Goal: Information Seeking & Learning: Learn about a topic

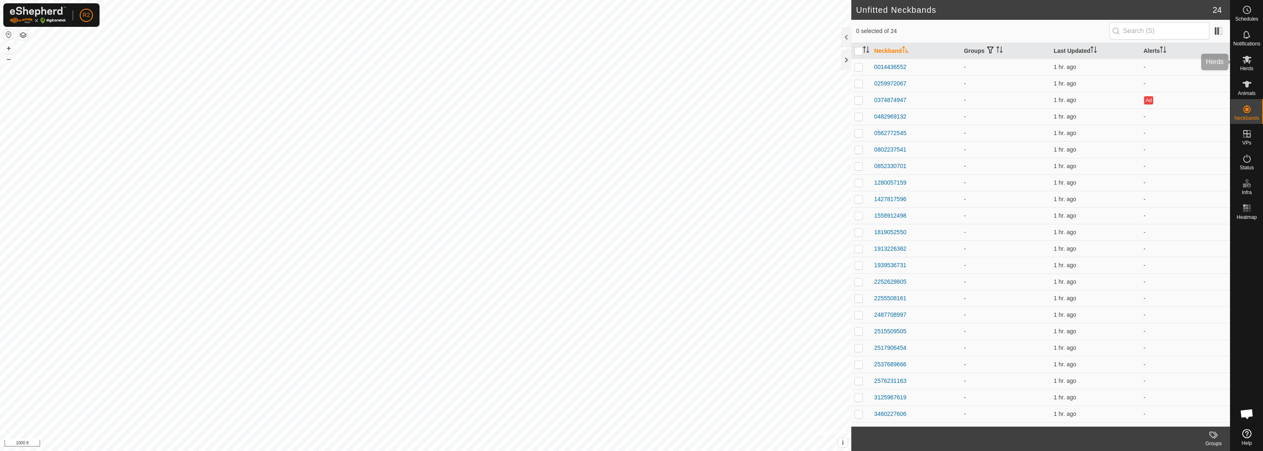
click at [630, 60] on icon at bounding box center [1246, 59] width 10 height 10
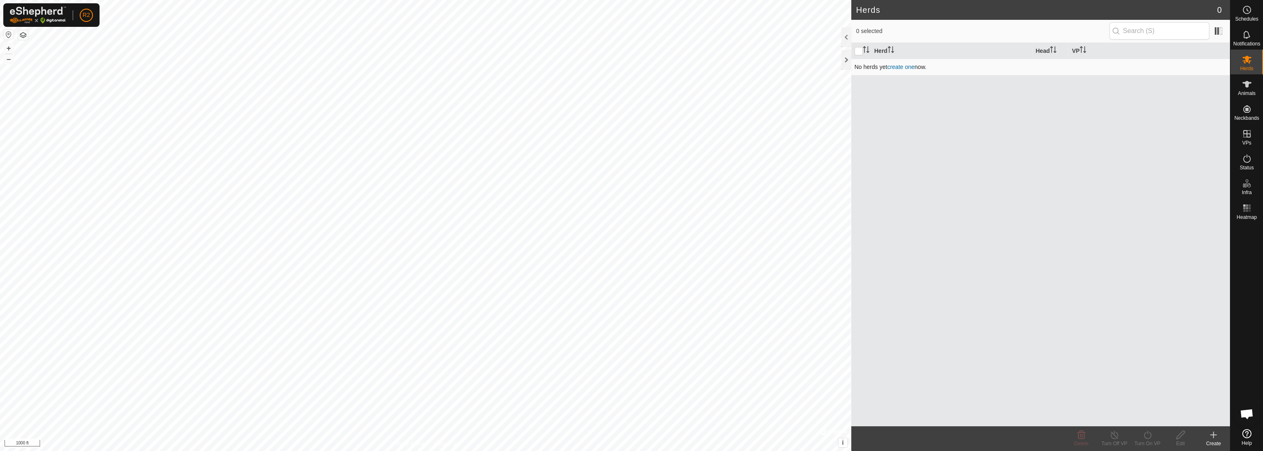
click at [630, 67] on link "create one" at bounding box center [900, 67] width 27 height 7
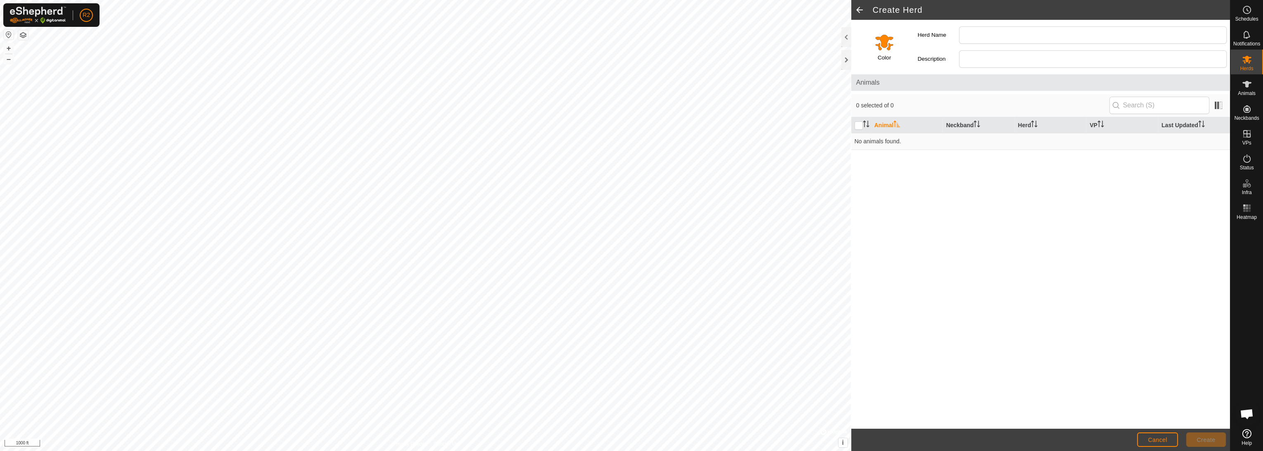
click at [630, 9] on span at bounding box center [859, 10] width 17 height 20
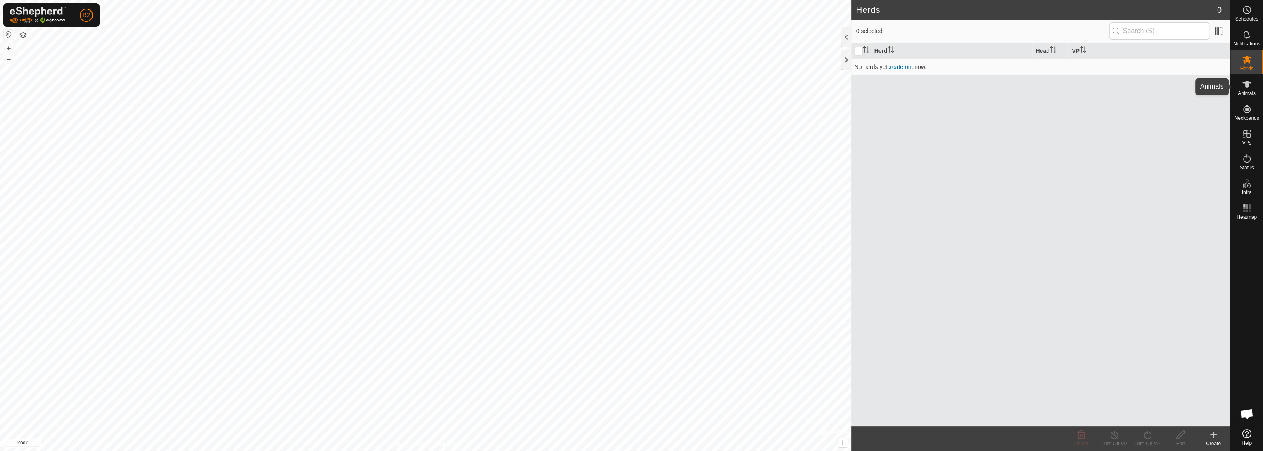
click at [630, 94] on span "Animals" at bounding box center [1246, 93] width 18 height 5
click at [630, 68] on span "create one" at bounding box center [907, 67] width 27 height 7
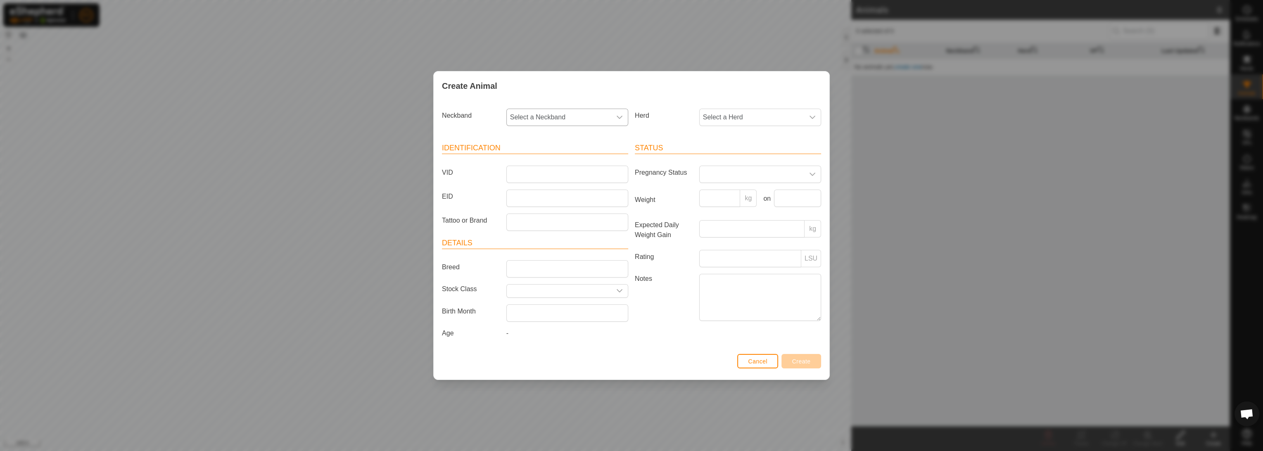
click at [621, 119] on icon "dropdown trigger" at bounding box center [619, 117] width 7 height 7
click at [608, 119] on span "Select a Neckband" at bounding box center [559, 117] width 104 height 17
click at [630, 114] on span "Select a Herd" at bounding box center [751, 117] width 104 height 17
click at [630, 178] on span at bounding box center [751, 174] width 104 height 17
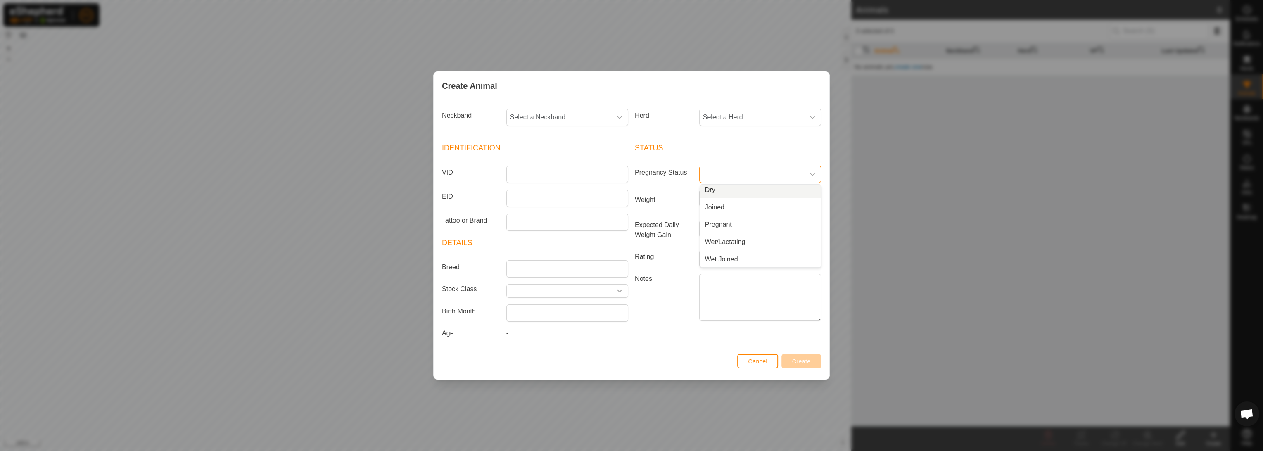
scroll to position [17, 0]
click at [630, 171] on div "dropdown trigger" at bounding box center [812, 174] width 17 height 17
click at [541, 264] on input "Breed" at bounding box center [567, 268] width 122 height 17
click at [630, 298] on label "Notes" at bounding box center [663, 297] width 64 height 47
click at [630, 298] on textarea "Notes" at bounding box center [760, 297] width 122 height 47
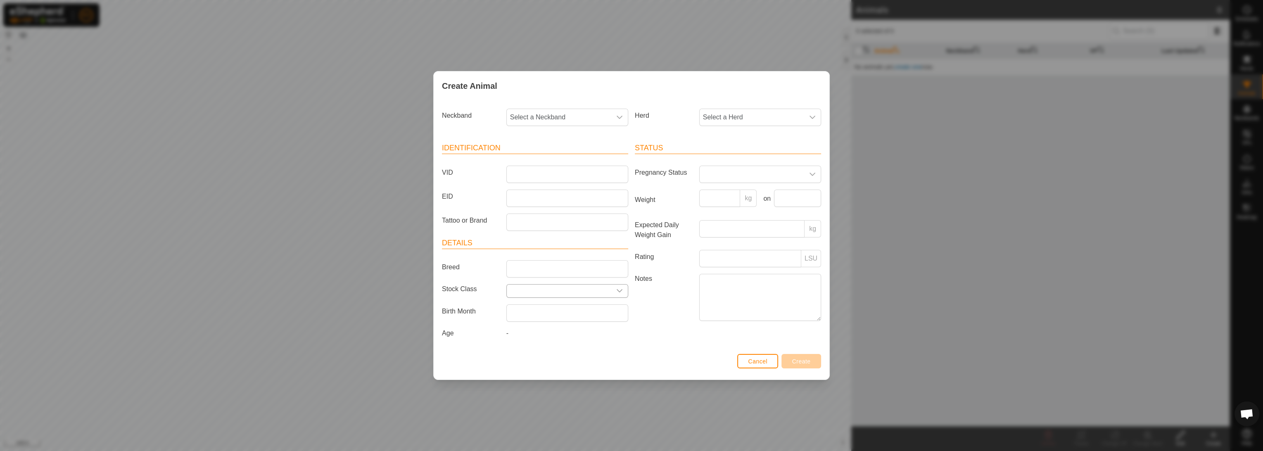
click at [624, 296] on div "dropdown trigger" at bounding box center [619, 290] width 17 height 13
click at [582, 308] on input "text" at bounding box center [566, 310] width 111 height 17
drag, startPoint x: 653, startPoint y: 314, endPoint x: 637, endPoint y: 312, distance: 15.9
click at [630, 314] on label "Notes" at bounding box center [663, 297] width 64 height 47
click at [630, 314] on textarea "Notes" at bounding box center [760, 297] width 122 height 47
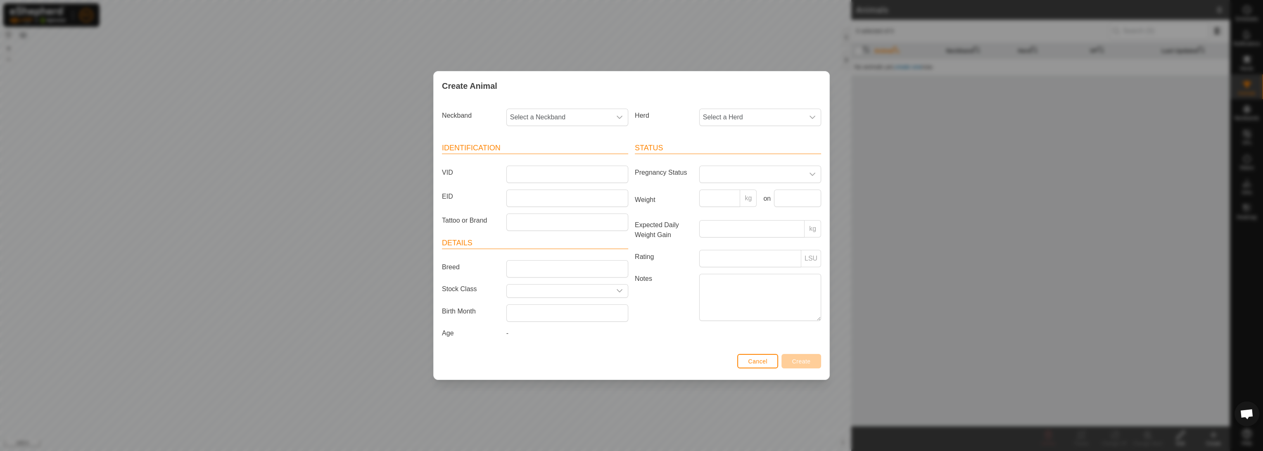
click at [630, 313] on label "Notes" at bounding box center [663, 297] width 64 height 47
click at [630, 313] on textarea "Notes" at bounding box center [760, 297] width 122 height 47
click at [630, 360] on span "Cancel" at bounding box center [757, 361] width 19 height 7
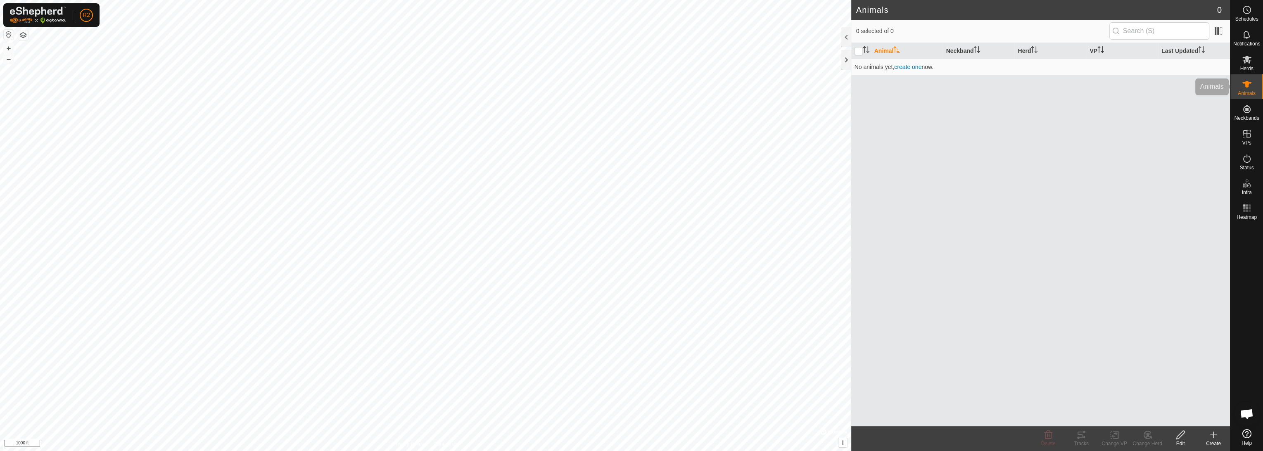
click at [630, 80] on div "Animals" at bounding box center [1246, 86] width 33 height 25
click at [630, 65] on es-mob-svg-icon at bounding box center [1246, 59] width 15 height 13
click at [630, 441] on div "Create" at bounding box center [1212, 443] width 33 height 7
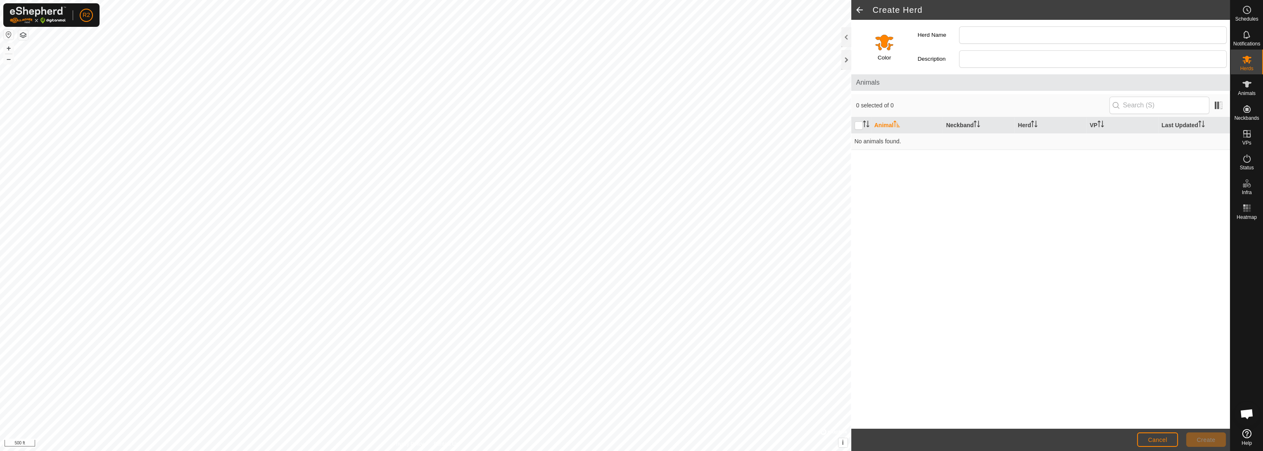
click at [7, 32] on button "button" at bounding box center [9, 35] width 10 height 10
click at [12, 35] on button "button" at bounding box center [9, 35] width 10 height 10
click at [630, 113] on es-neckbands-svg-icon at bounding box center [1246, 108] width 15 height 13
drag, startPoint x: 1228, startPoint y: 109, endPoint x: 1209, endPoint y: 109, distance: 19.0
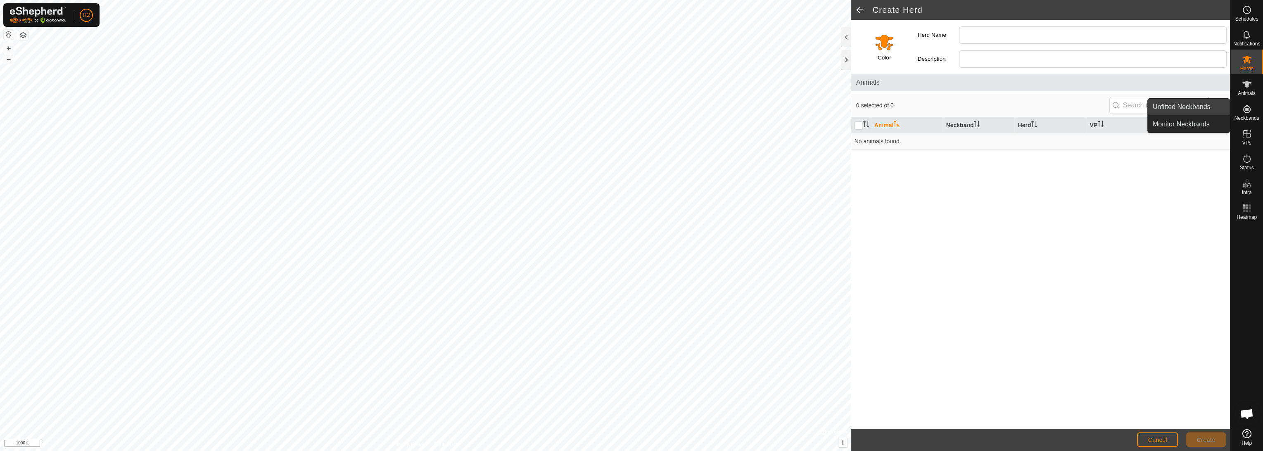
click at [630, 109] on link "Unfitted Neckbands" at bounding box center [1188, 107] width 82 height 17
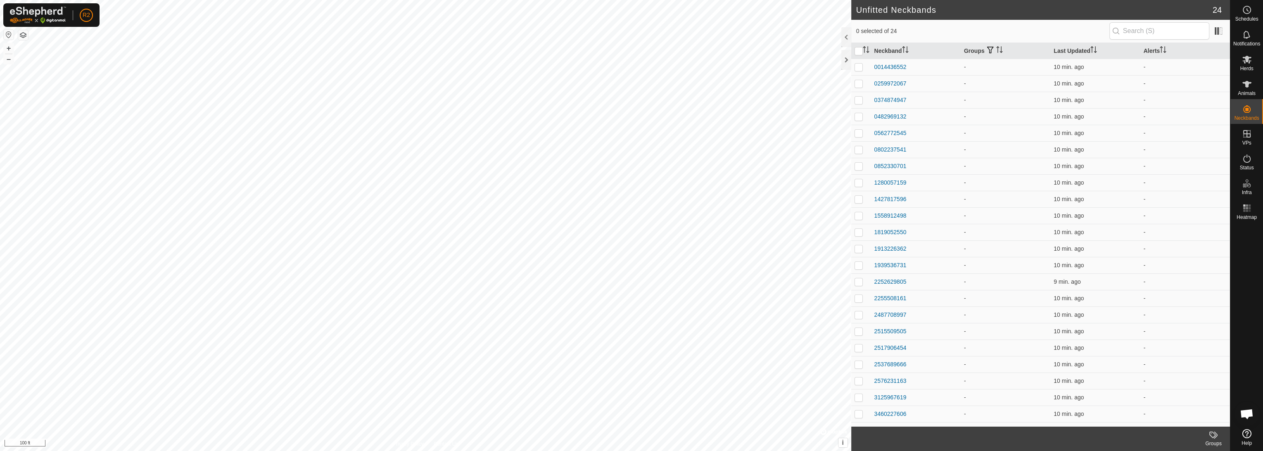
click at [9, 33] on button "button" at bounding box center [9, 35] width 10 height 10
click at [630, 52] on input "checkbox" at bounding box center [858, 51] width 8 height 8
checkbox input "true"
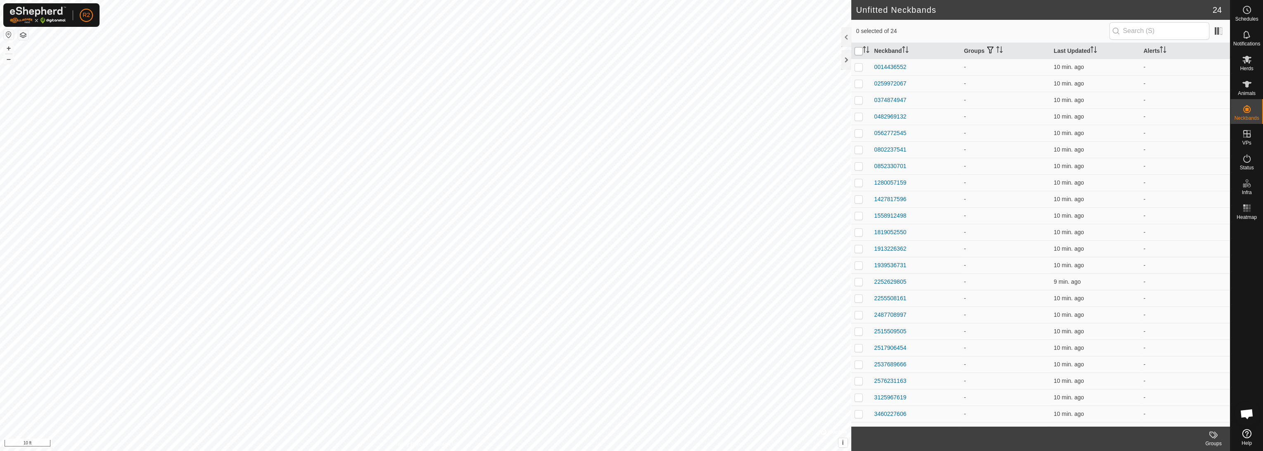
checkbox input "true"
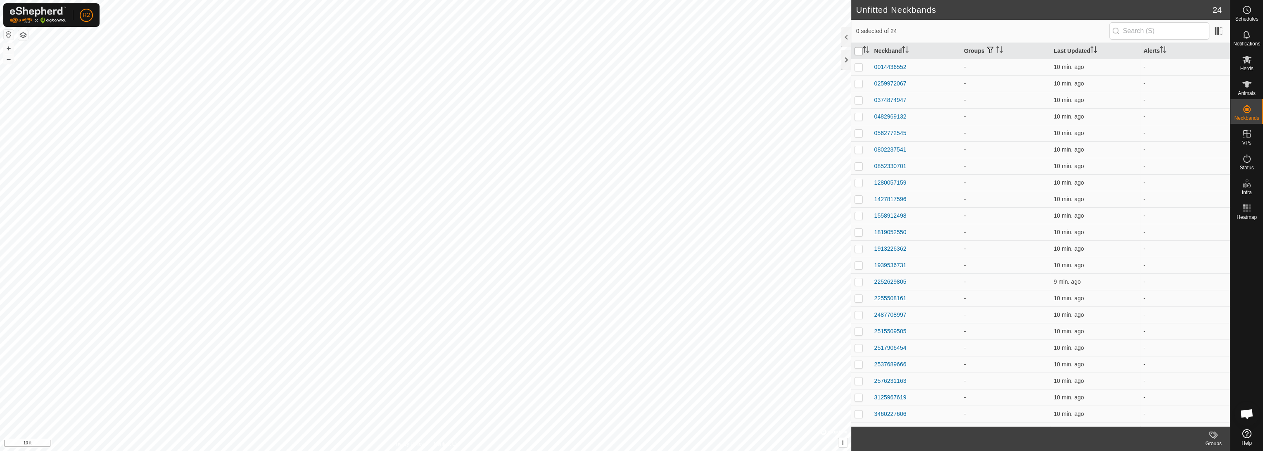
checkbox input "true"
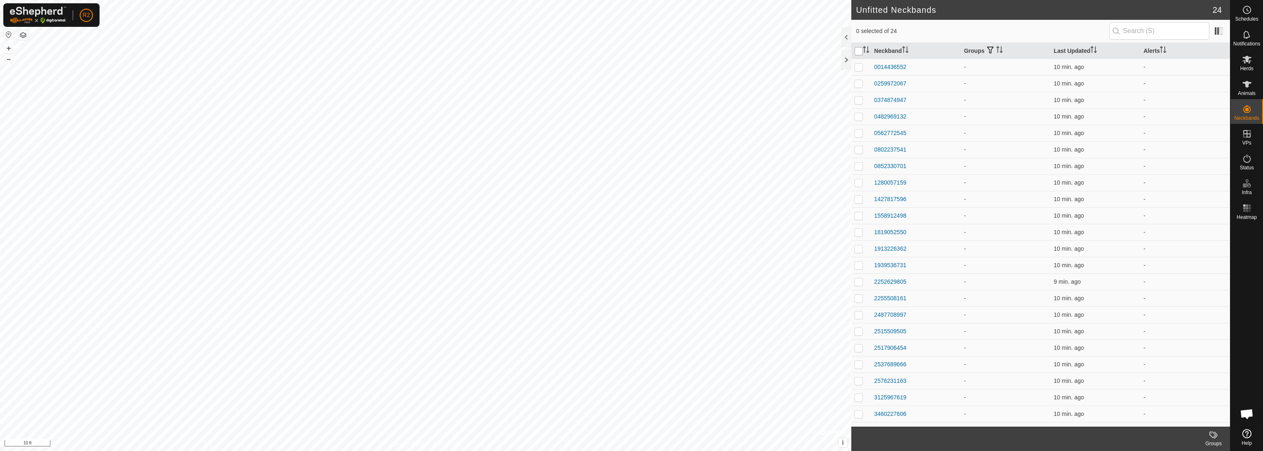
checkbox input "true"
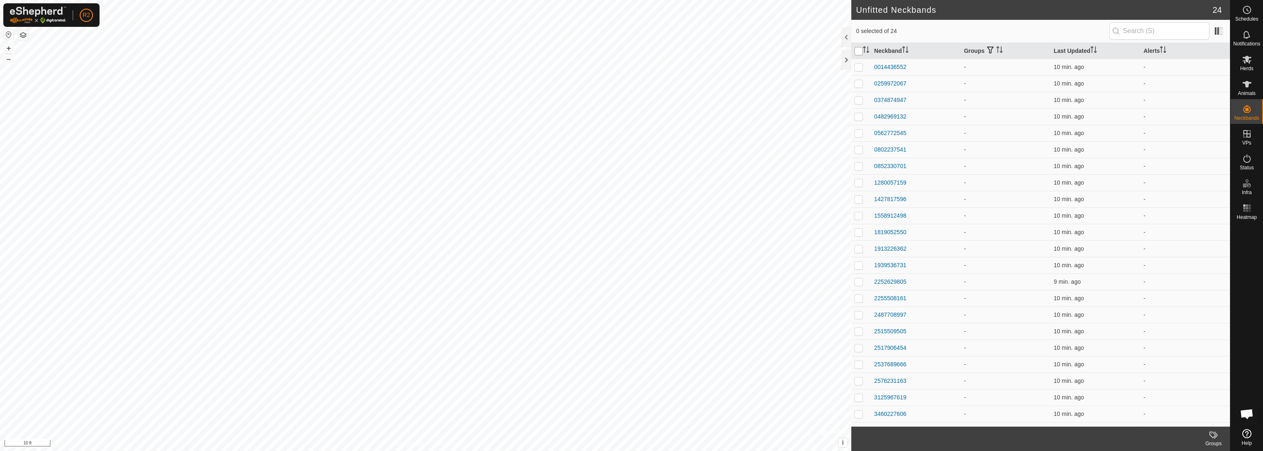
checkbox input "true"
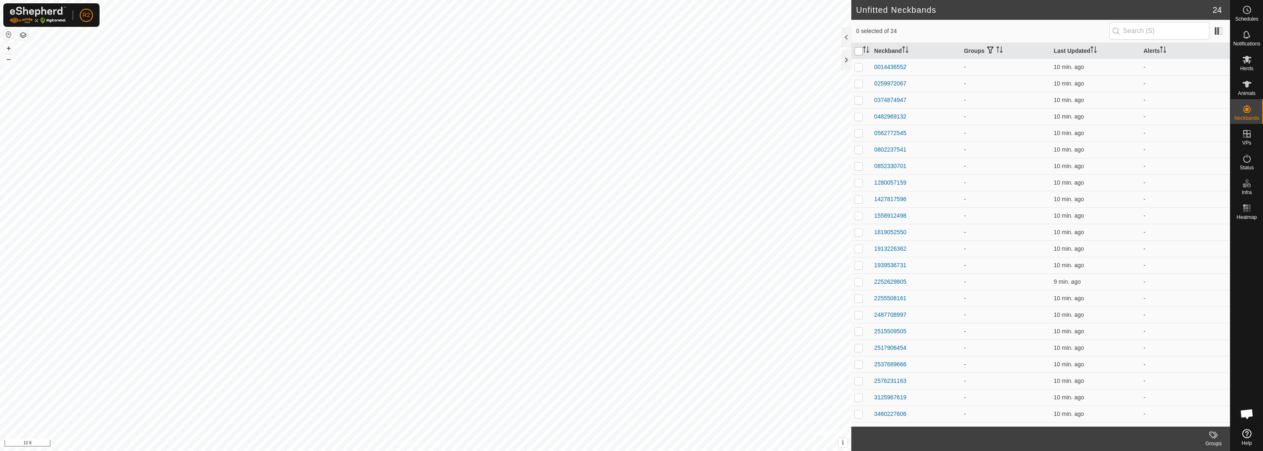
checkbox input "true"
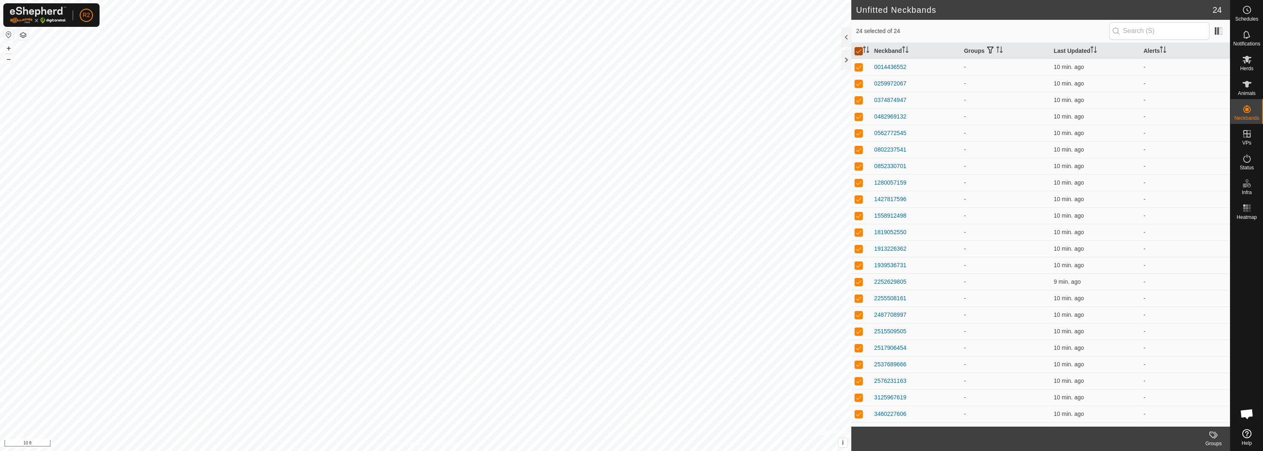
click at [630, 52] on input "checkbox" at bounding box center [858, 51] width 8 height 8
checkbox input "false"
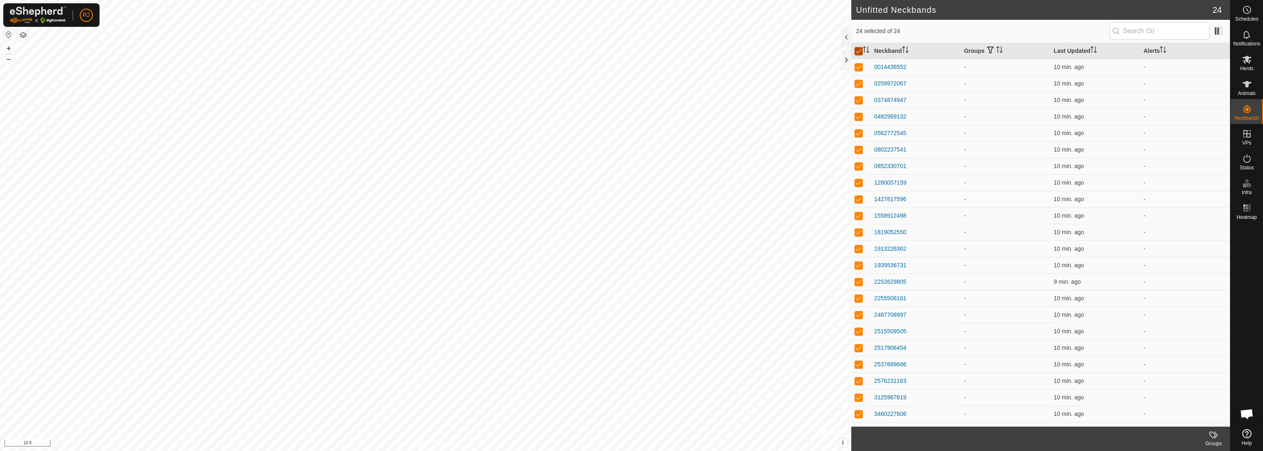
checkbox input "false"
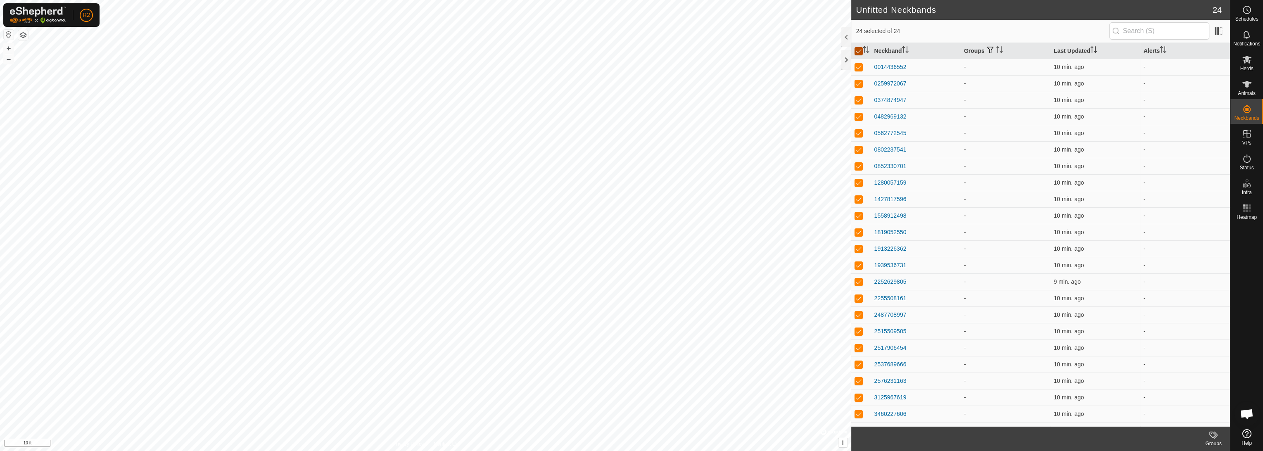
checkbox input "false"
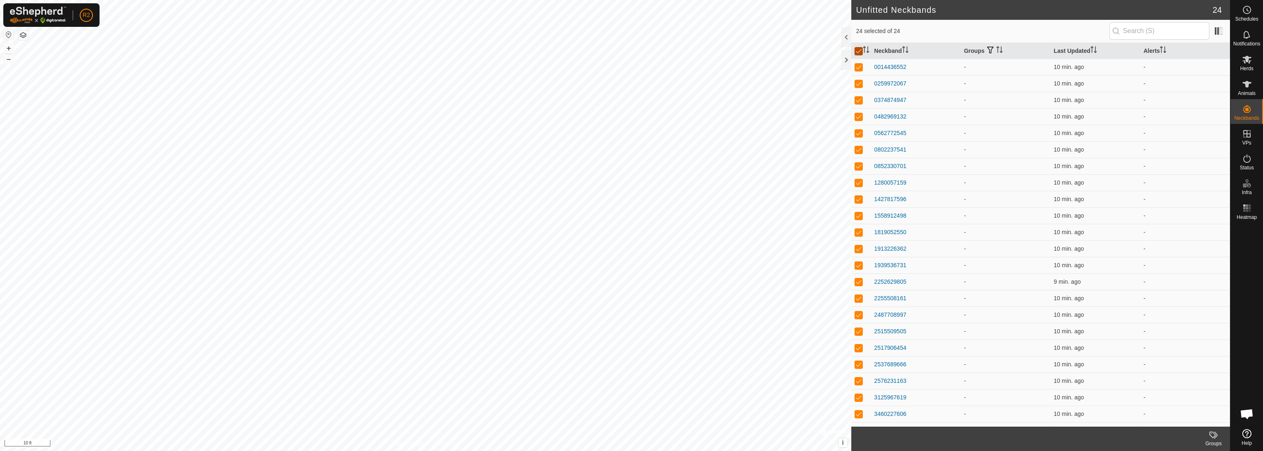
checkbox input "false"
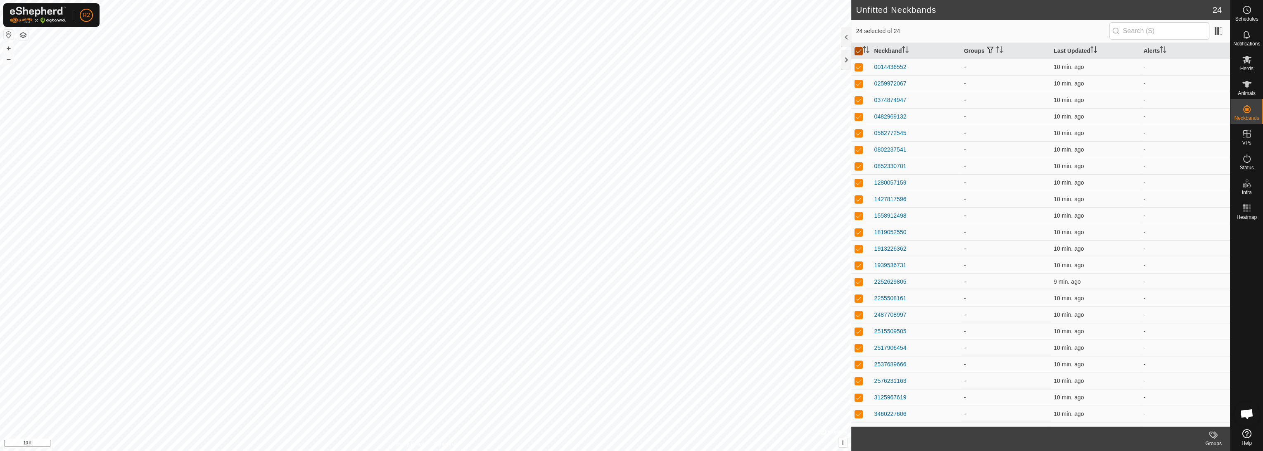
checkbox input "false"
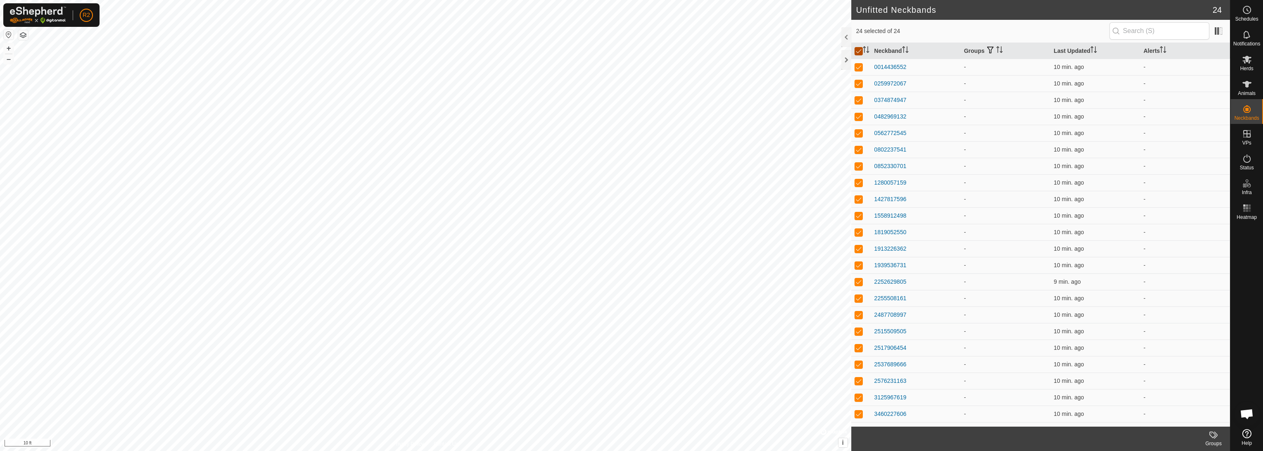
checkbox input "false"
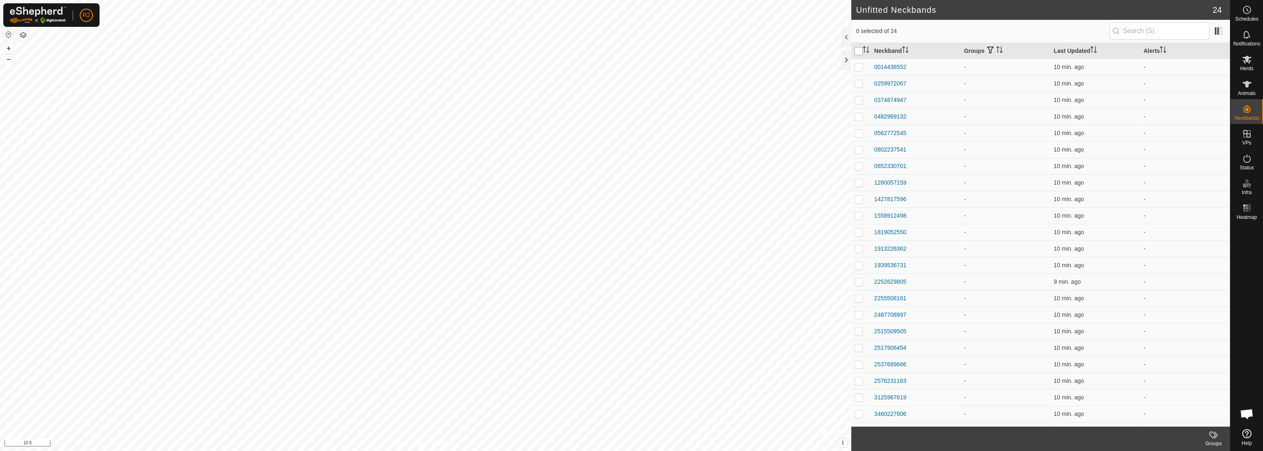
click at [630, 52] on input "checkbox" at bounding box center [858, 51] width 8 height 8
checkbox input "true"
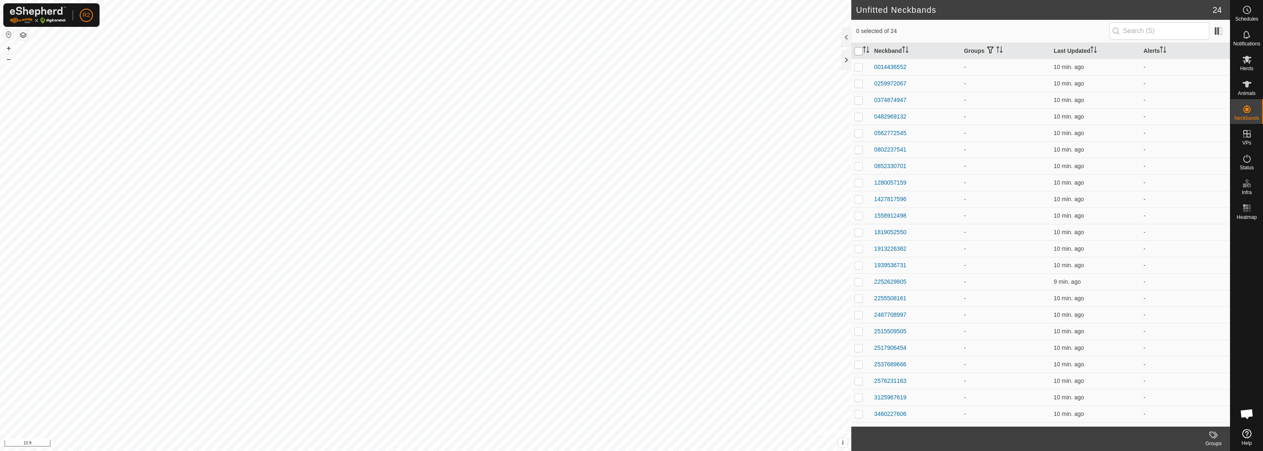
checkbox input "true"
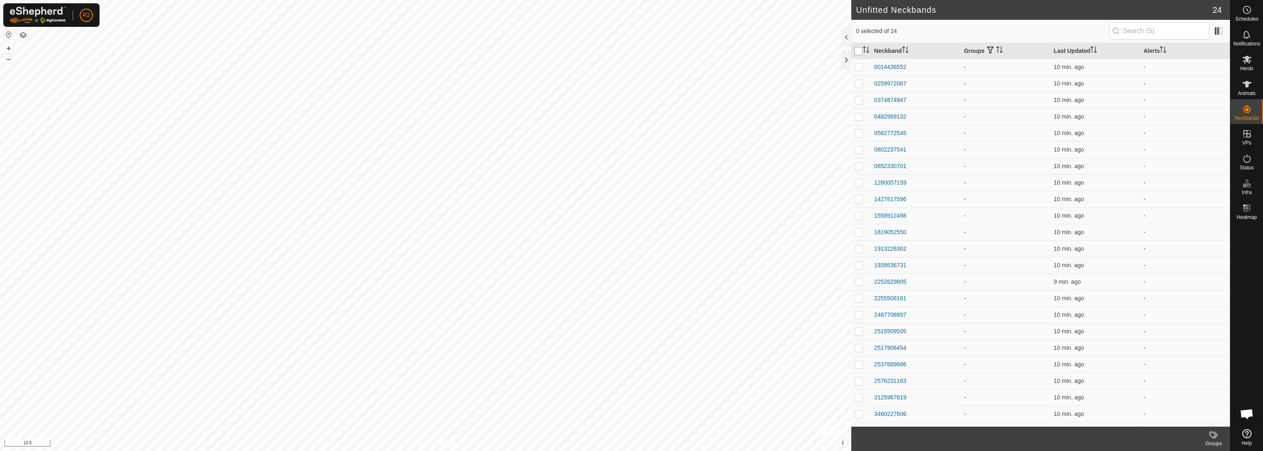
checkbox input "true"
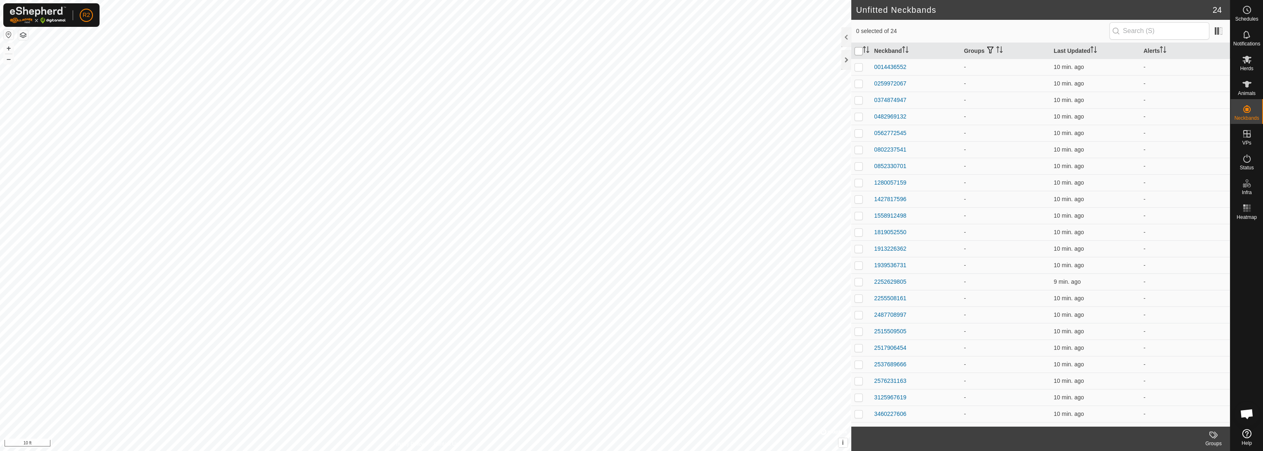
checkbox input "true"
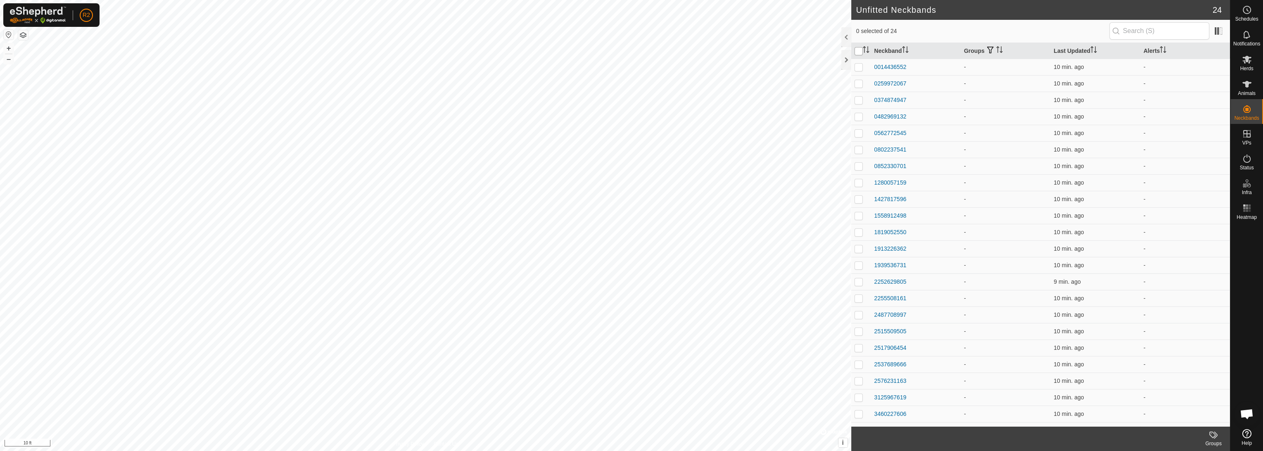
checkbox input "true"
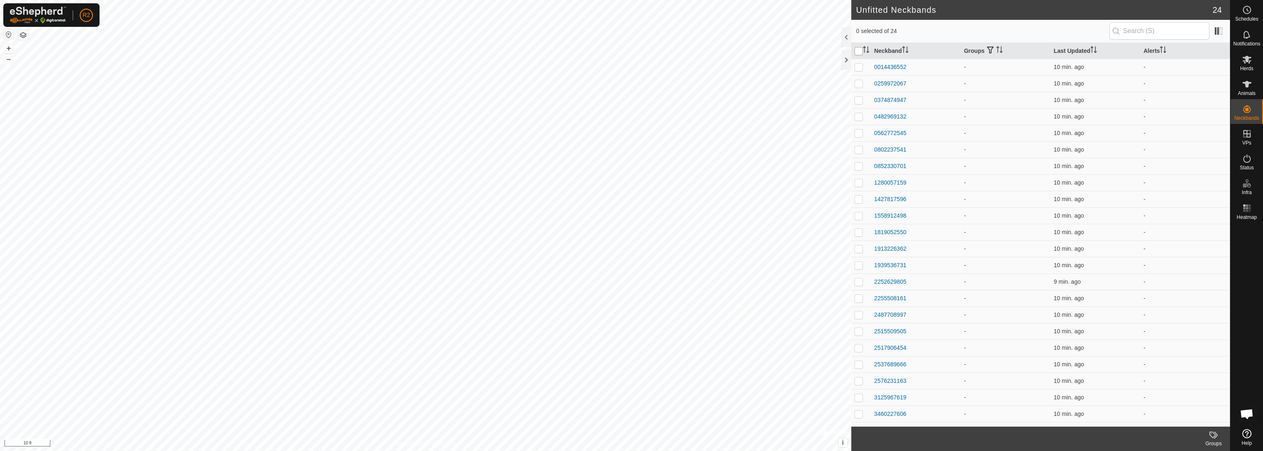
checkbox input "true"
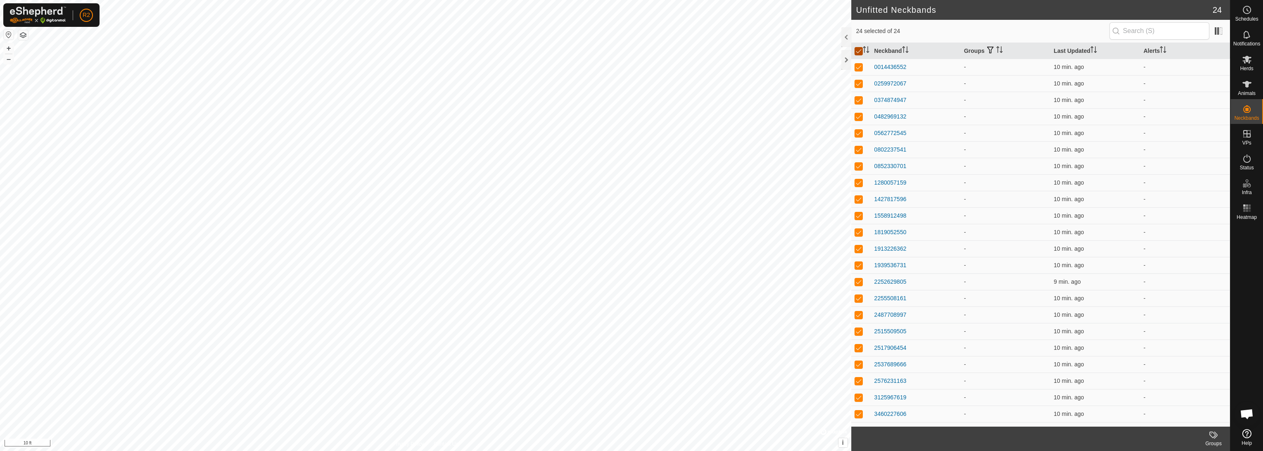
click at [630, 52] on input "checkbox" at bounding box center [858, 51] width 8 height 8
checkbox input "false"
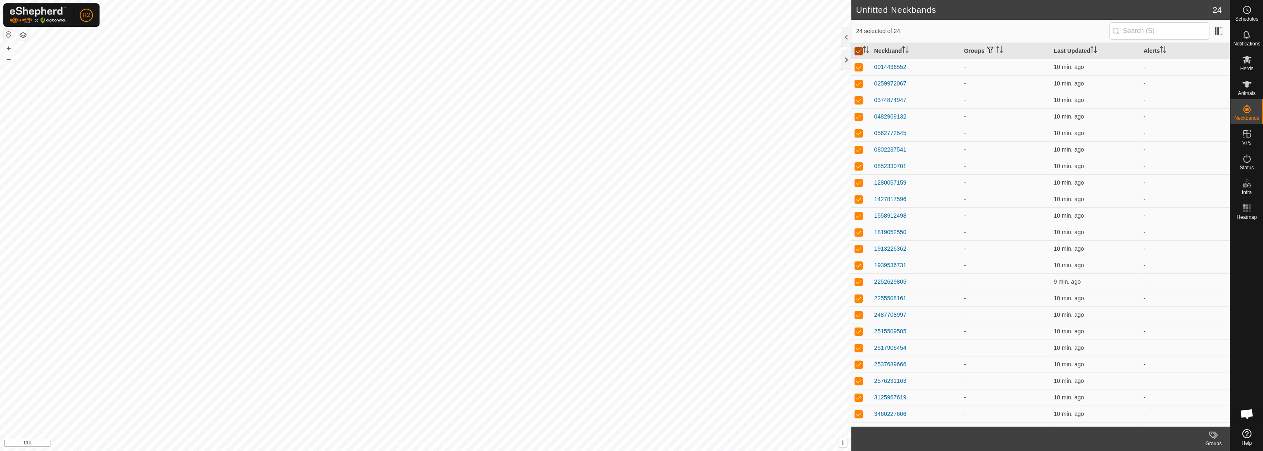
checkbox input "false"
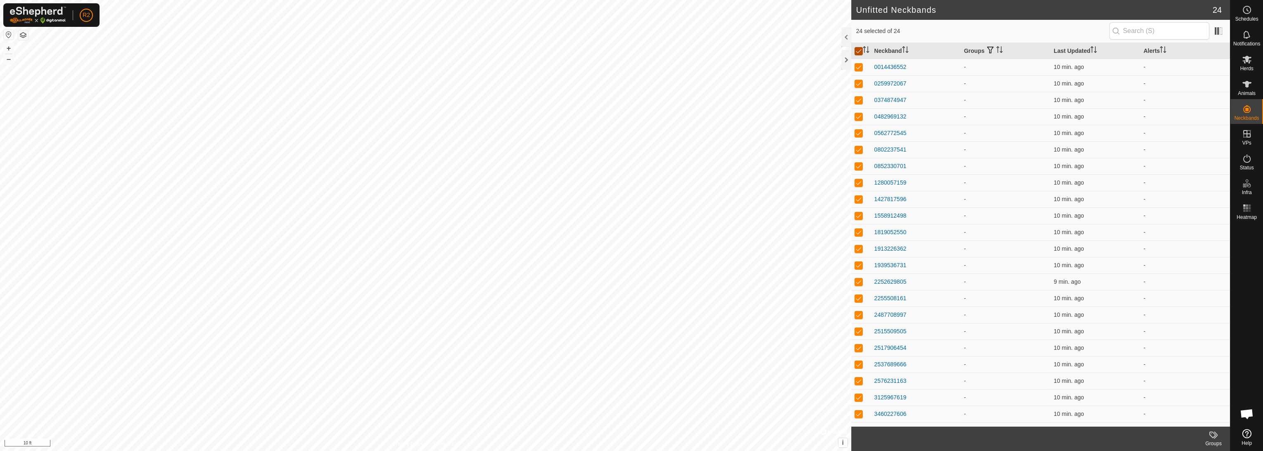
checkbox input "false"
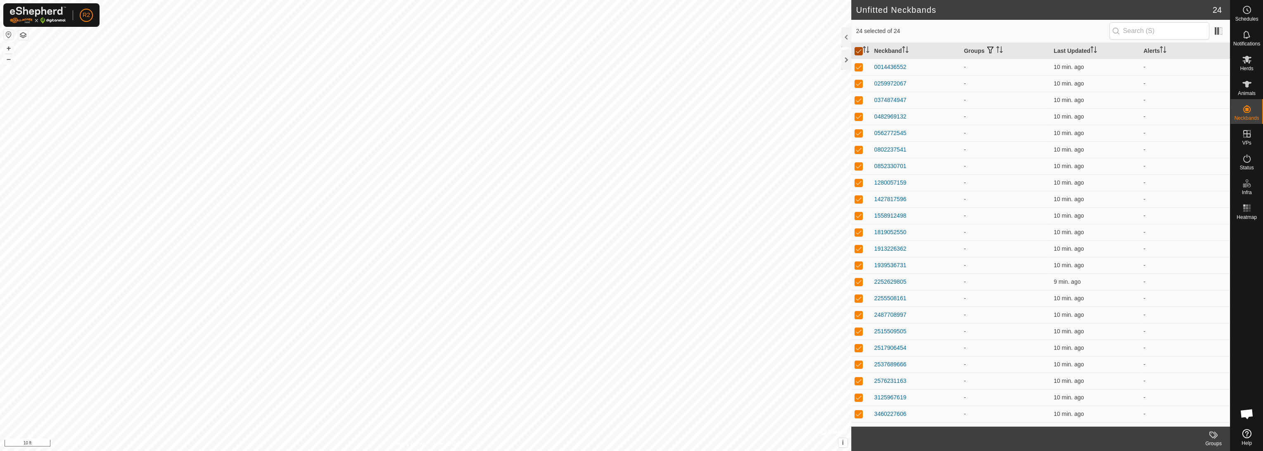
checkbox input "false"
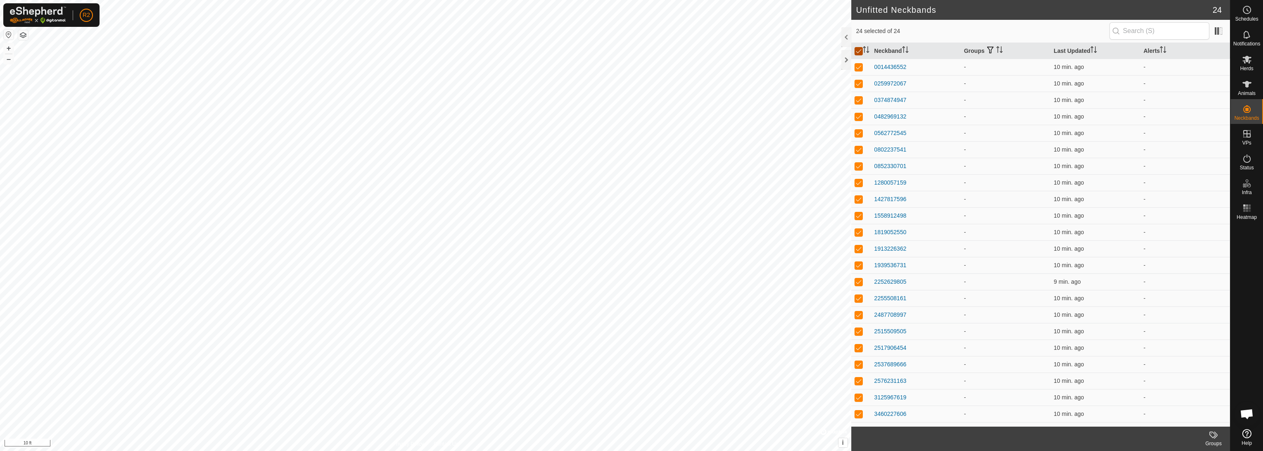
checkbox input "false"
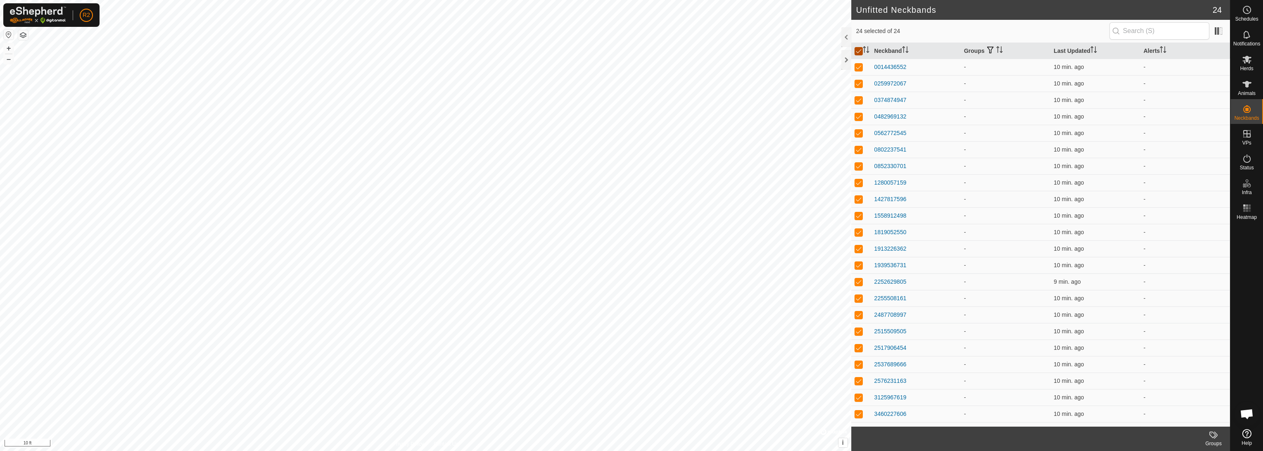
checkbox input "false"
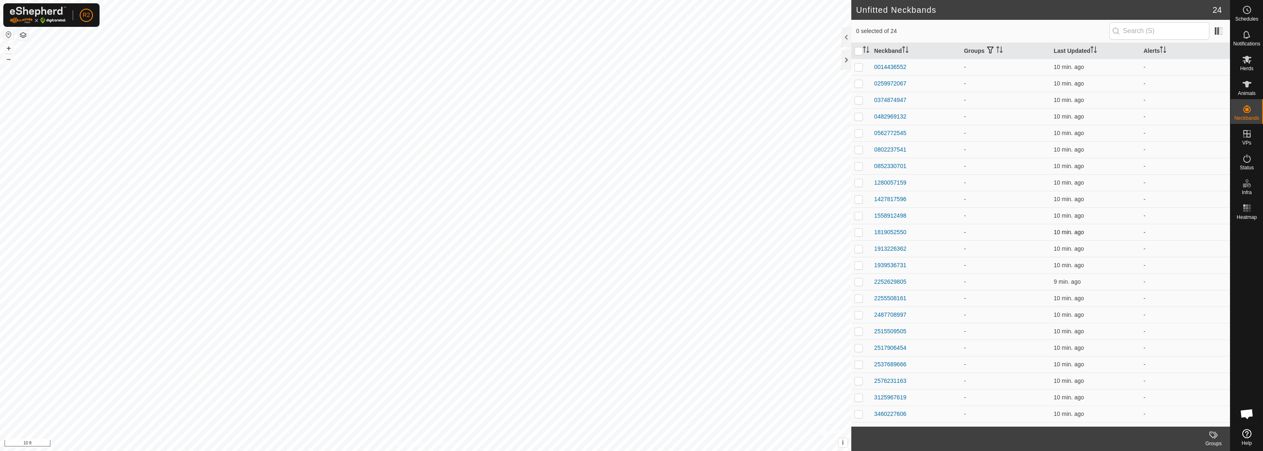
click at [630, 232] on td at bounding box center [861, 232] width 20 height 17
click at [630, 231] on p-checkbox at bounding box center [858, 232] width 8 height 7
checkbox input "false"
click at [630, 346] on p-checkbox at bounding box center [858, 347] width 8 height 7
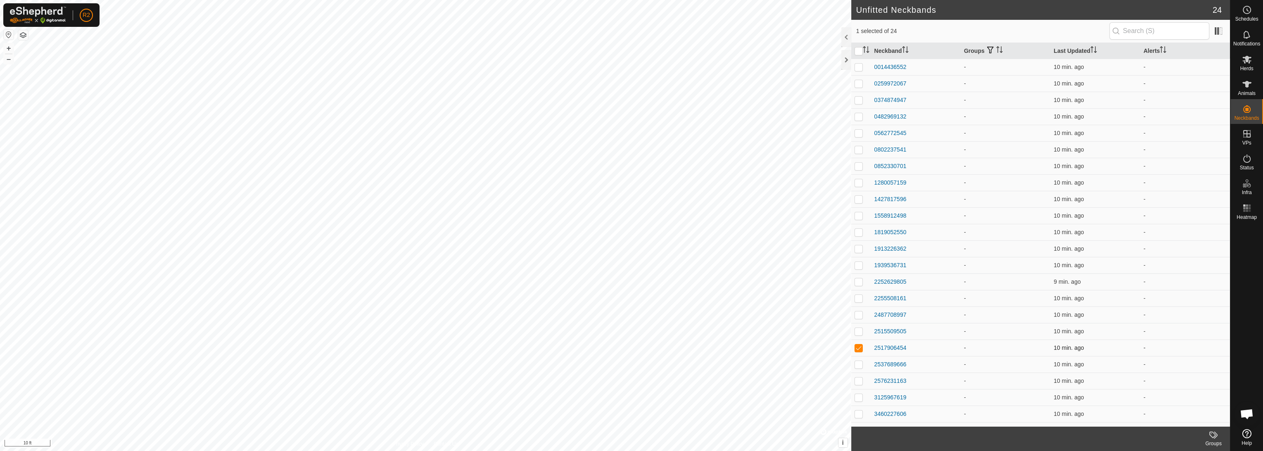
checkbox input "false"
click at [630, 133] on p-checkbox at bounding box center [858, 133] width 8 height 7
checkbox input "false"
click at [630, 64] on div "0014436552" at bounding box center [890, 67] width 32 height 9
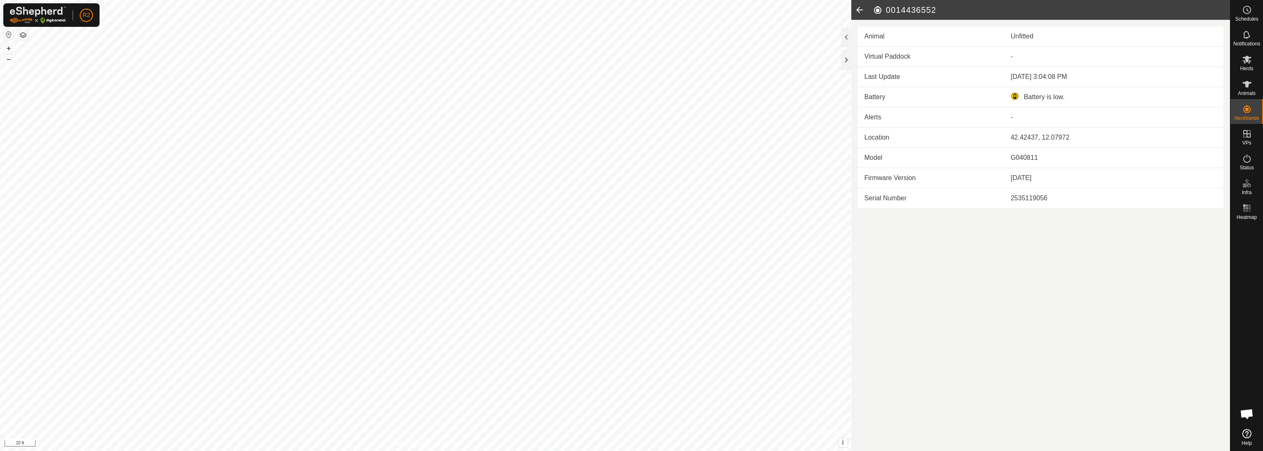
click at [630, 7] on icon at bounding box center [859, 10] width 17 height 20
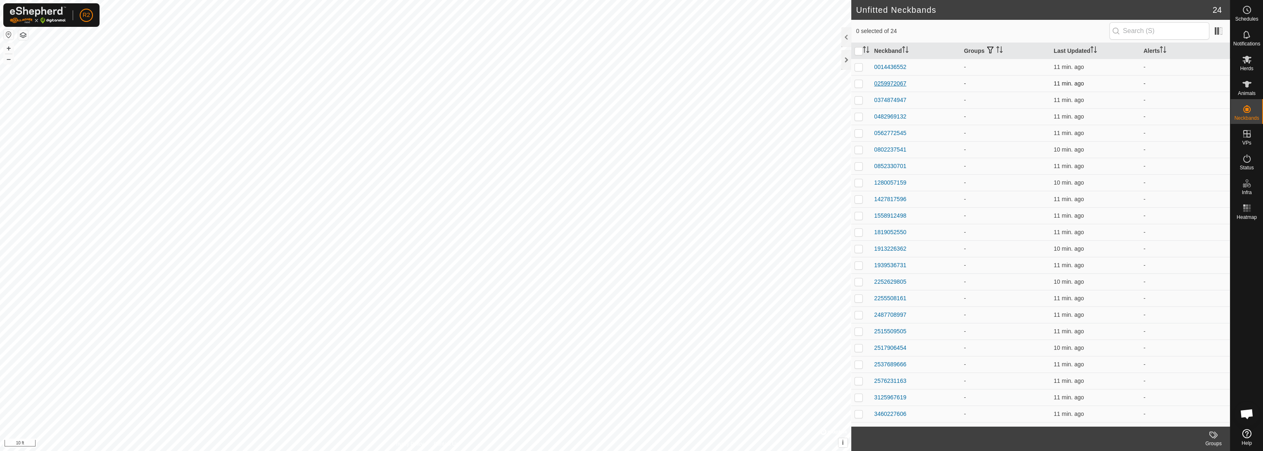
click at [630, 82] on div "0259972067" at bounding box center [890, 83] width 32 height 9
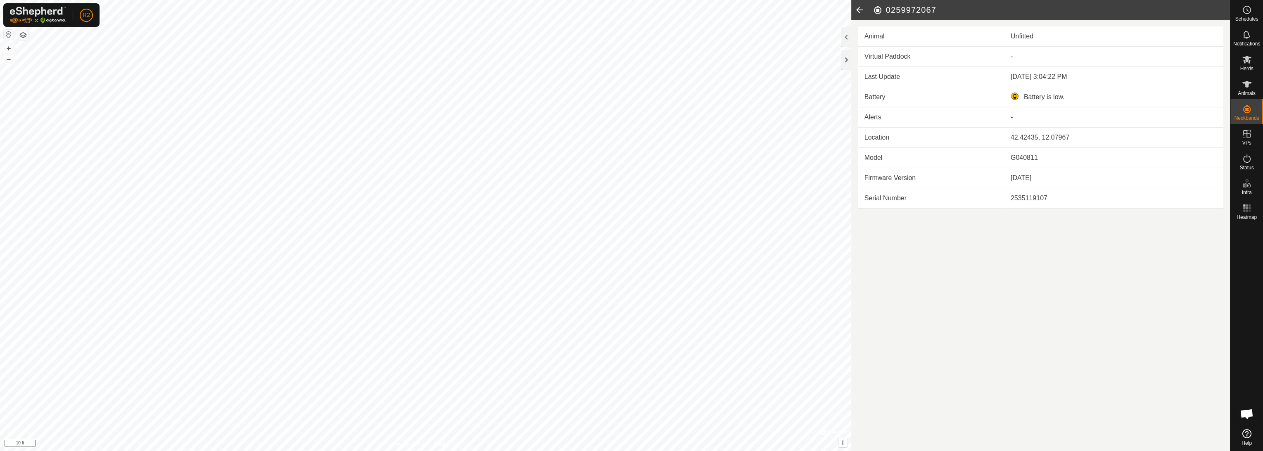
click at [630, 10] on icon at bounding box center [859, 10] width 17 height 20
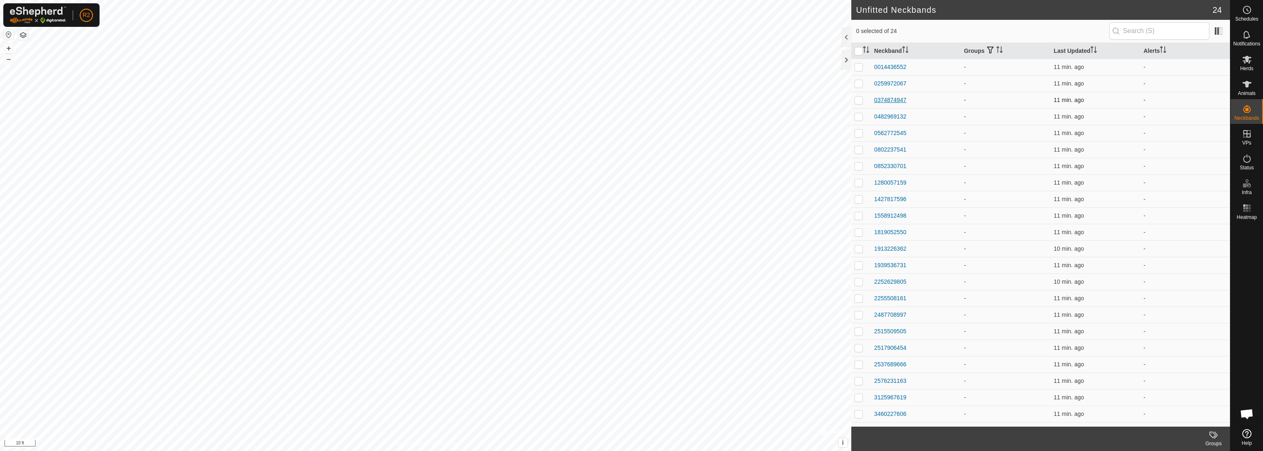
click at [630, 100] on div "0374874947" at bounding box center [890, 100] width 32 height 9
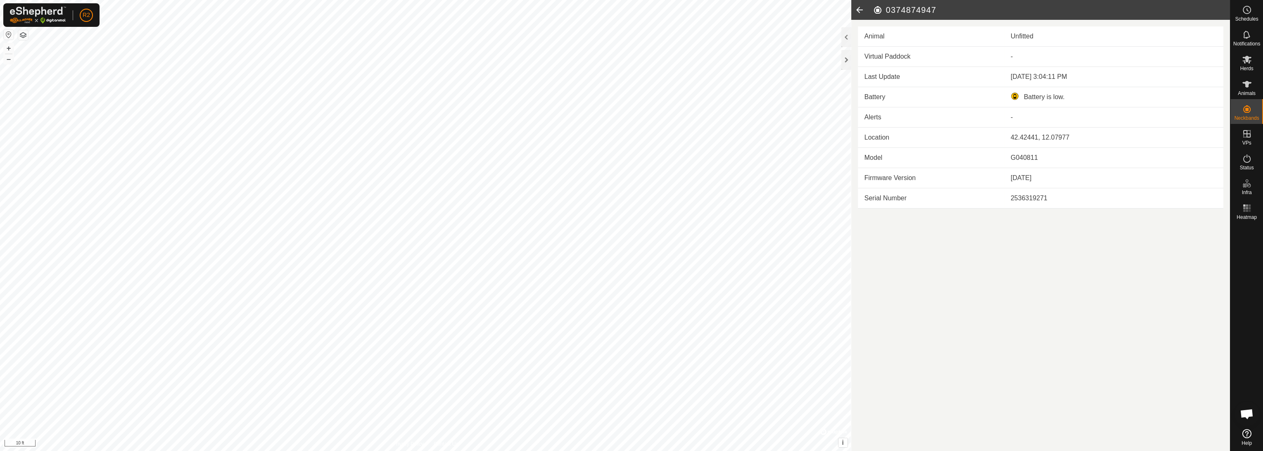
click at [630, 7] on icon at bounding box center [859, 10] width 17 height 20
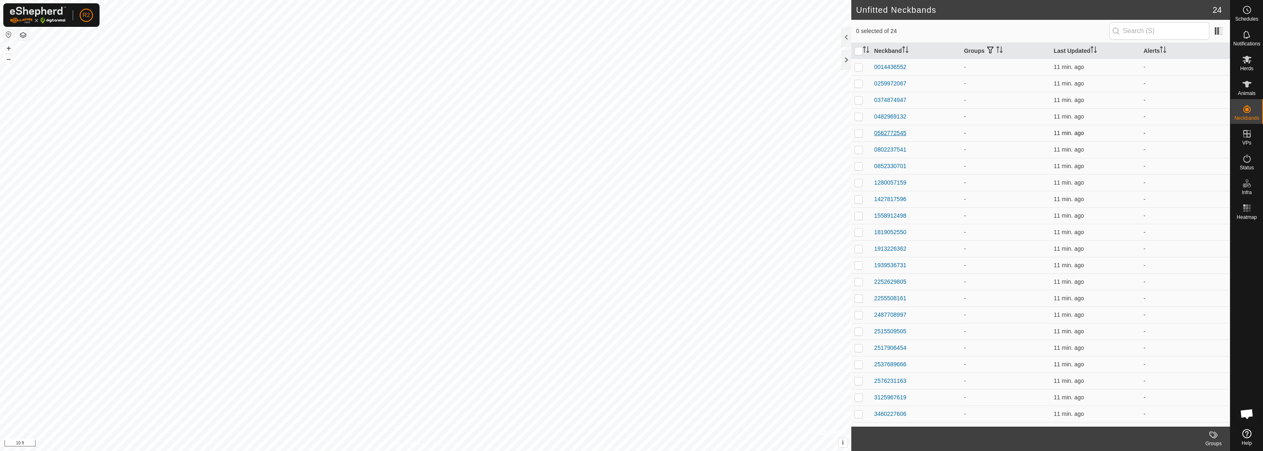
click at [630, 130] on div "0562772545" at bounding box center [890, 133] width 32 height 9
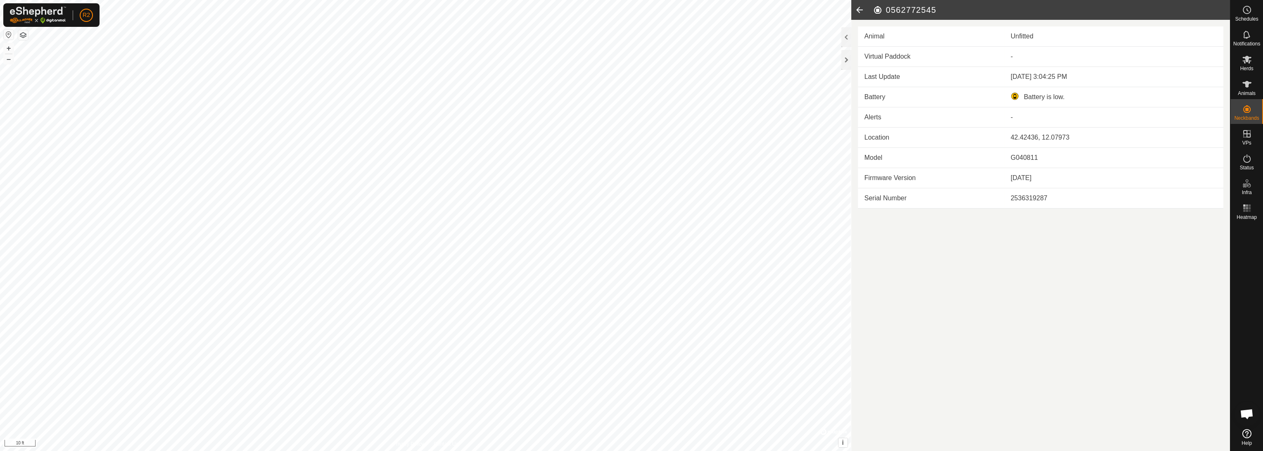
click at [630, 12] on icon at bounding box center [859, 10] width 17 height 20
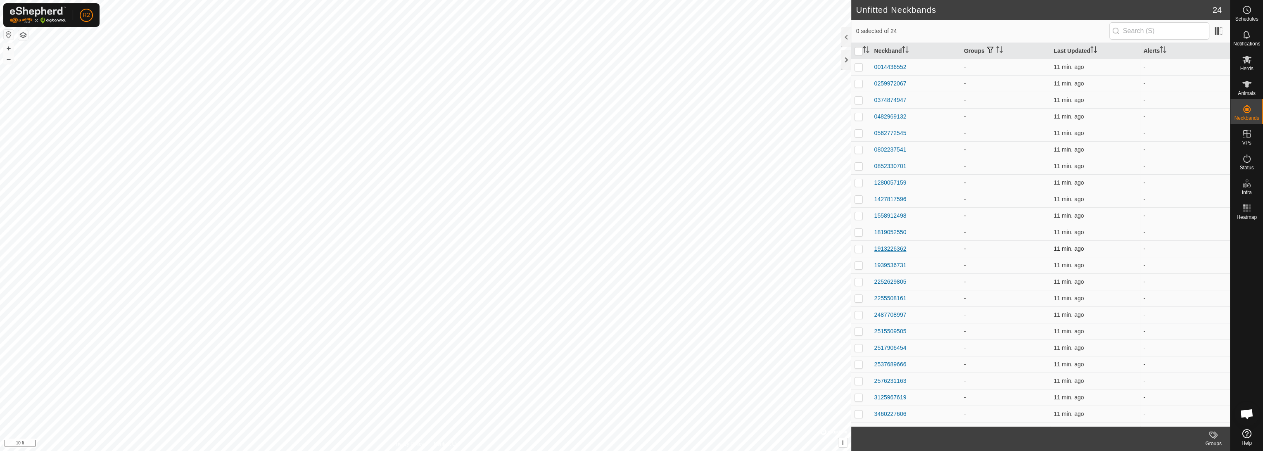
click at [630, 247] on div "1913226362" at bounding box center [890, 248] width 32 height 9
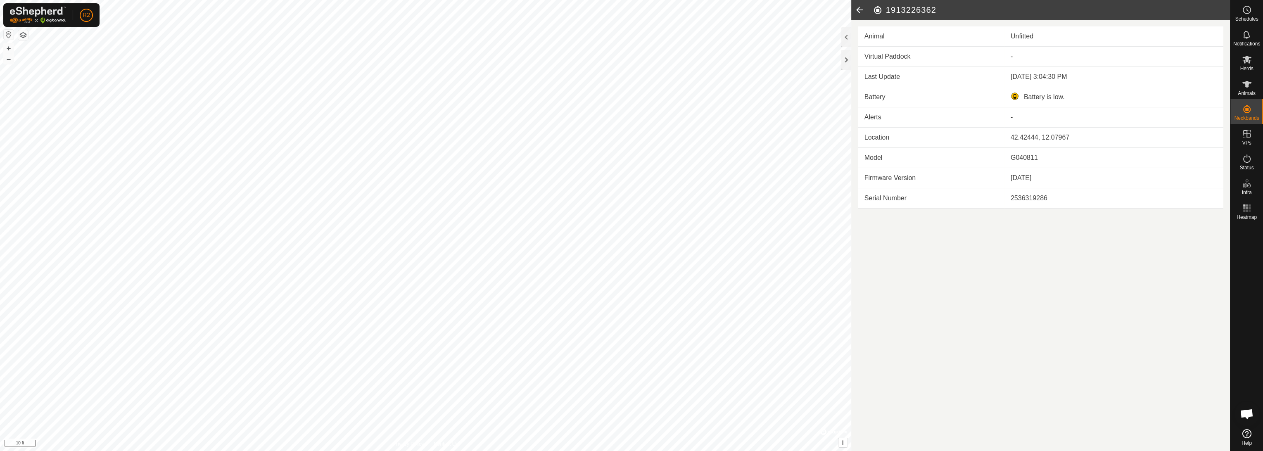
click at [630, 8] on icon at bounding box center [859, 10] width 17 height 20
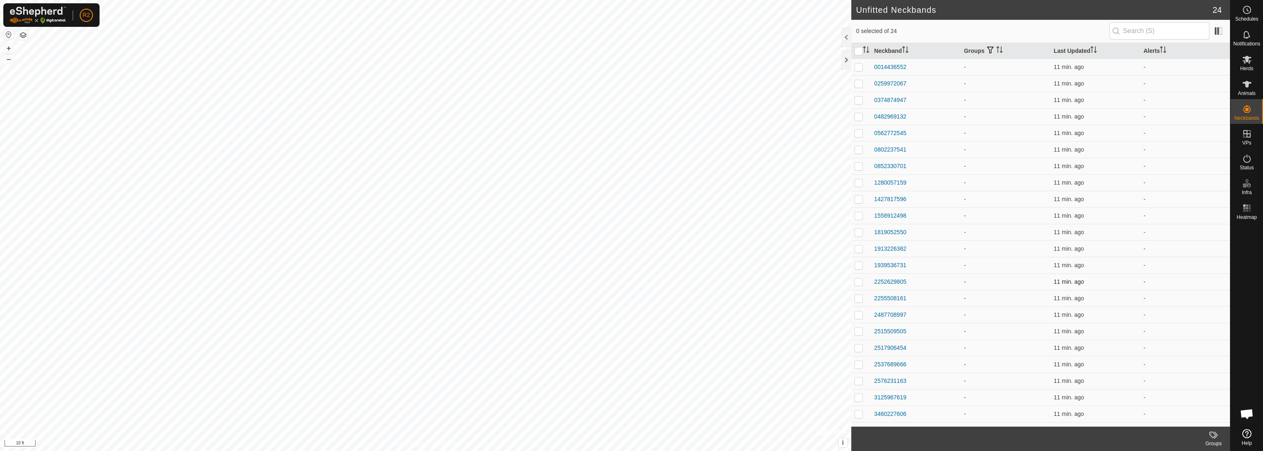
click at [630, 274] on td "2252629805" at bounding box center [916, 281] width 90 height 17
click at [630, 268] on div "1939536731" at bounding box center [890, 265] width 32 height 9
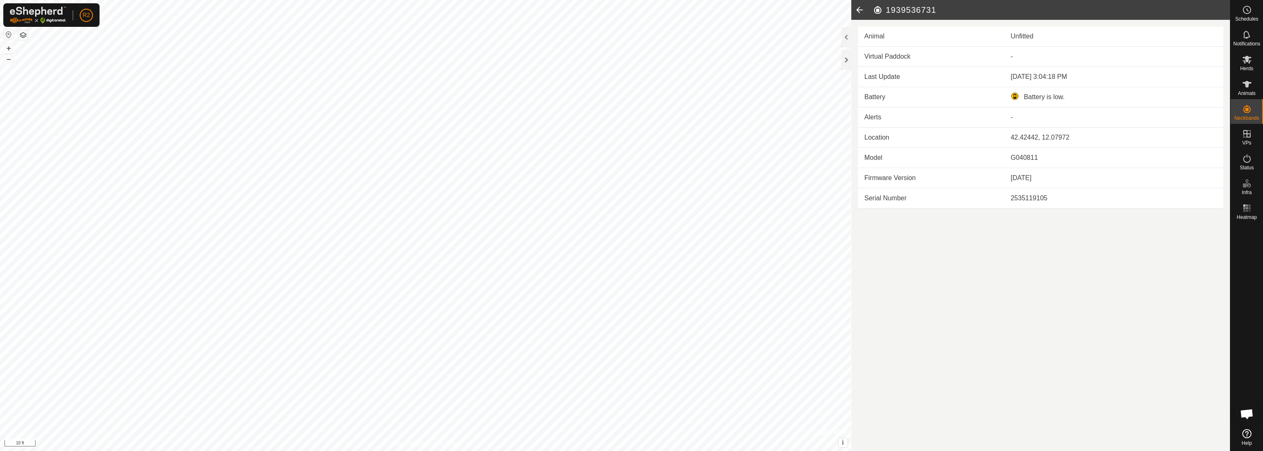
click at [630, 7] on icon at bounding box center [859, 10] width 17 height 20
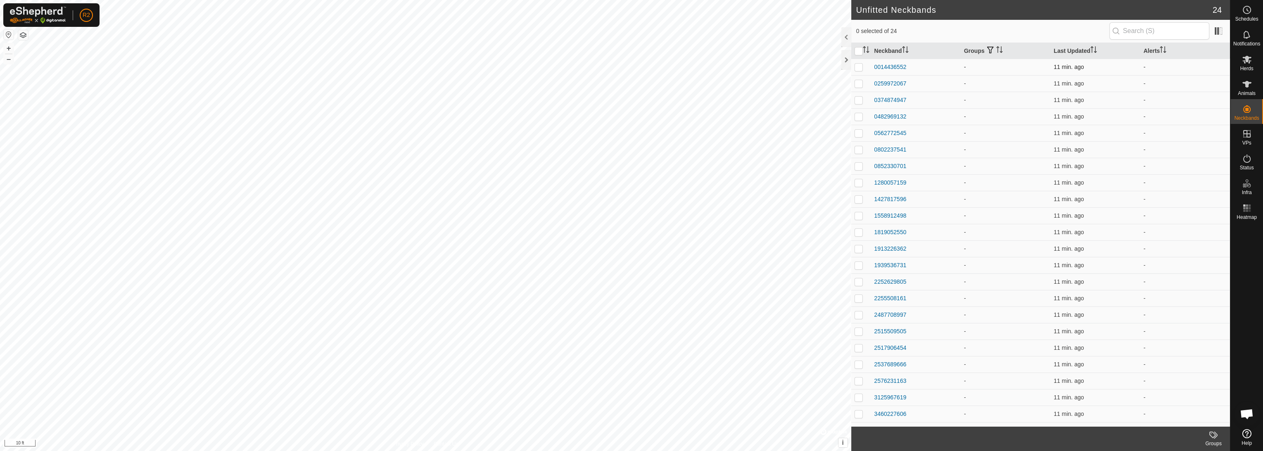
click at [630, 64] on p-checkbox at bounding box center [858, 67] width 8 height 7
checkbox input "false"
click at [630, 84] on p-checkbox at bounding box center [858, 83] width 8 height 7
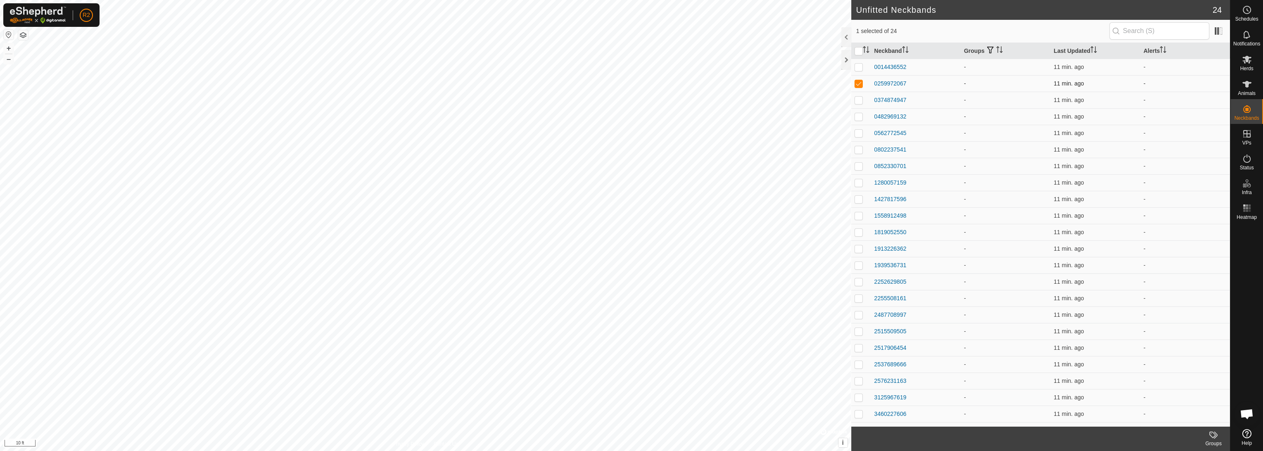
checkbox input "false"
click at [630, 101] on p-checkbox at bounding box center [858, 100] width 8 height 7
checkbox input "false"
click at [630, 114] on p-checkbox at bounding box center [858, 116] width 8 height 7
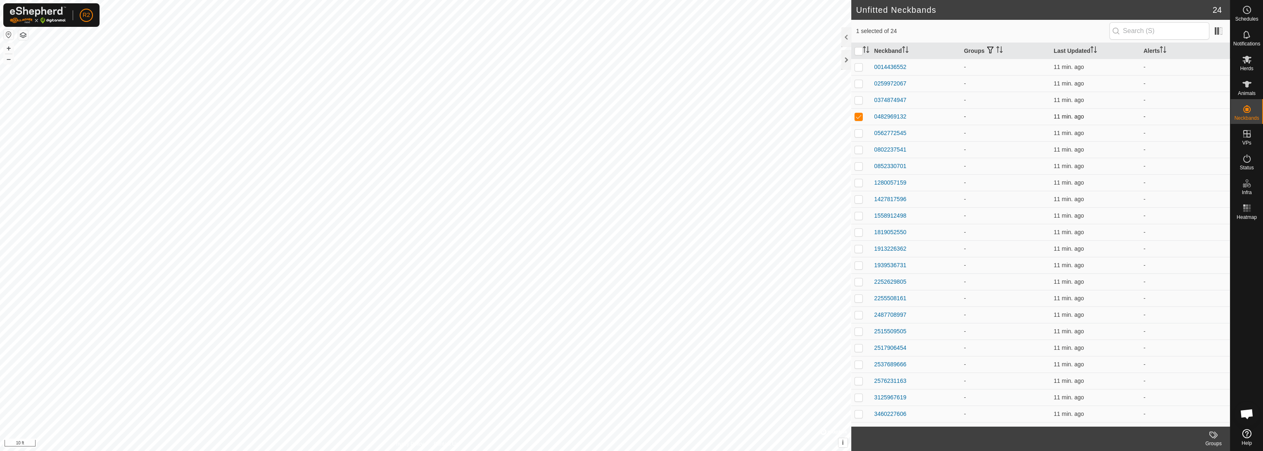
click at [630, 114] on p-checkbox at bounding box center [858, 116] width 8 height 7
checkbox input "false"
click at [630, 133] on p-checkbox at bounding box center [858, 133] width 8 height 7
checkbox input "false"
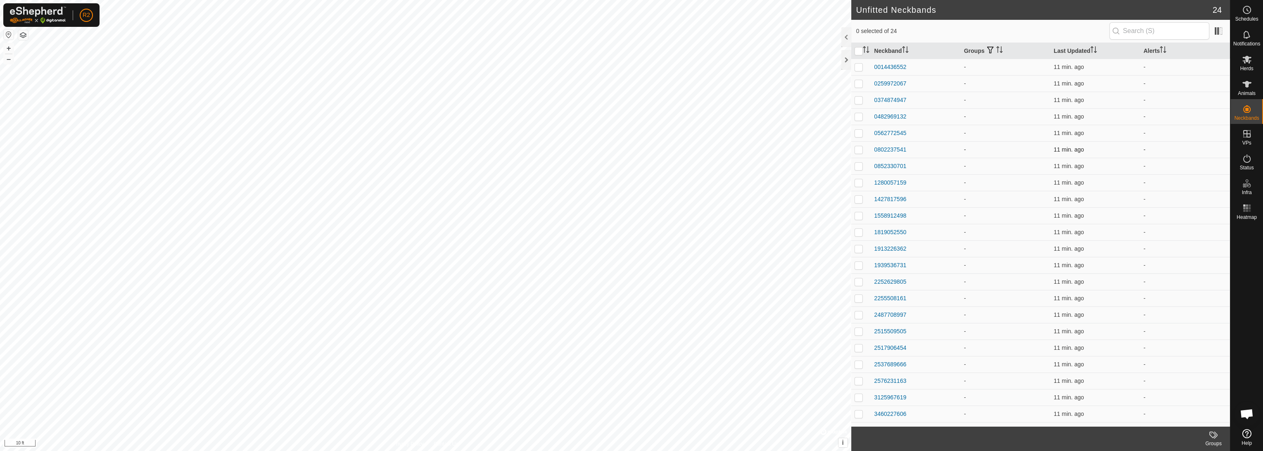
click at [630, 149] on p-checkbox at bounding box center [858, 149] width 8 height 7
checkbox input "false"
click at [630, 171] on td at bounding box center [861, 166] width 20 height 17
click at [630, 169] on td at bounding box center [861, 166] width 20 height 17
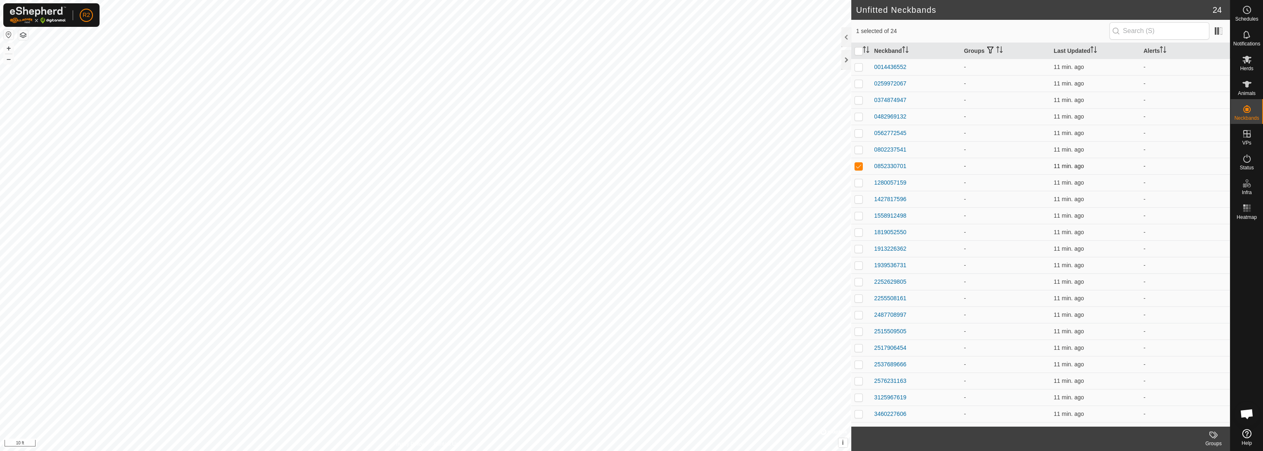
checkbox input "false"
click at [630, 182] on p-checkbox at bounding box center [858, 182] width 8 height 7
checkbox input "false"
click at [630, 199] on p-checkbox at bounding box center [858, 199] width 8 height 7
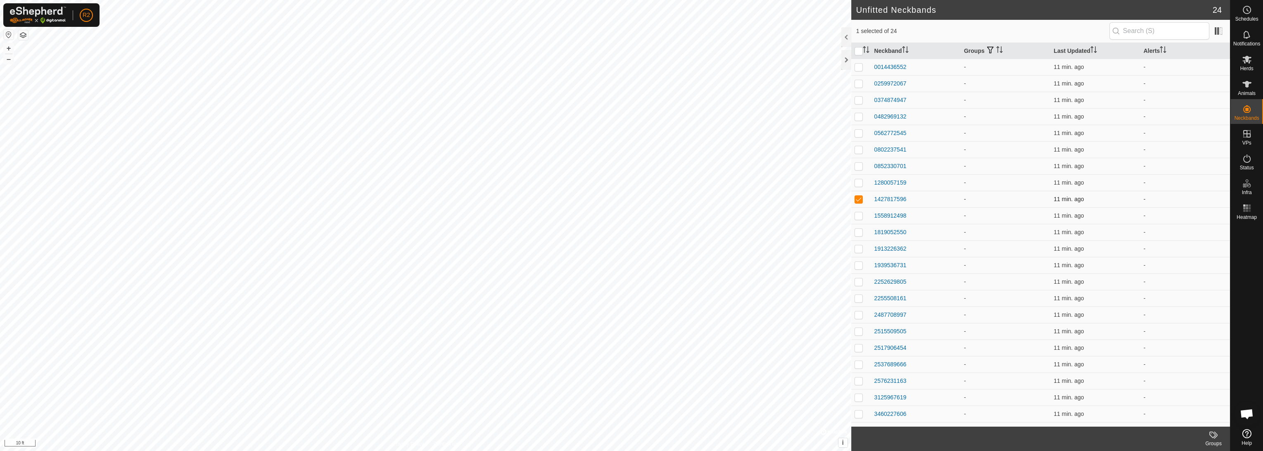
click at [630, 199] on p-checkbox at bounding box center [858, 199] width 8 height 7
checkbox input "false"
click at [630, 213] on p-checkbox at bounding box center [858, 215] width 8 height 7
checkbox input "true"
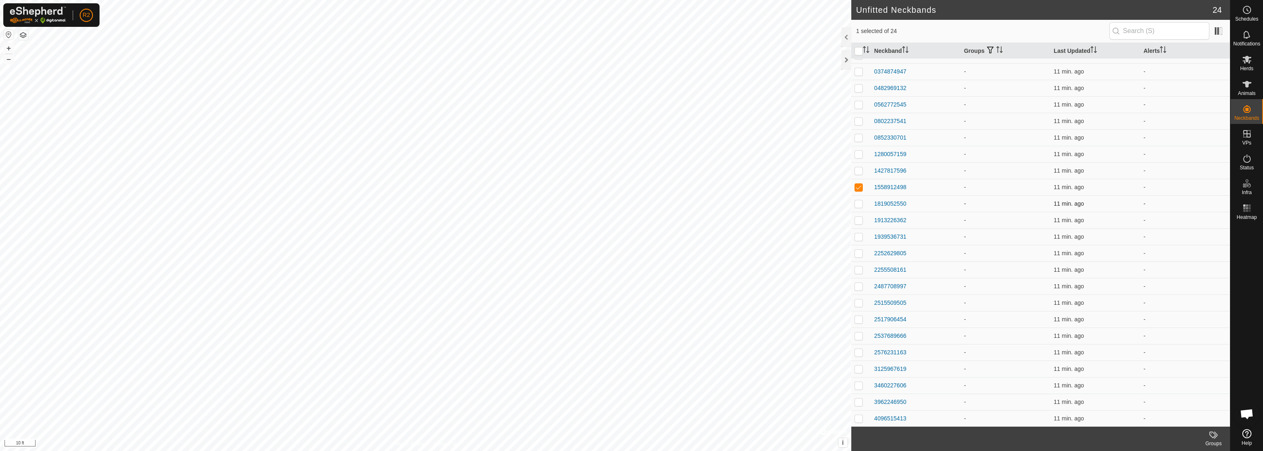
click at [630, 204] on p-checkbox at bounding box center [858, 203] width 8 height 7
checkbox input "true"
click at [630, 187] on p-checkbox at bounding box center [858, 187] width 8 height 7
checkbox input "false"
click at [630, 221] on p-checkbox at bounding box center [858, 220] width 8 height 7
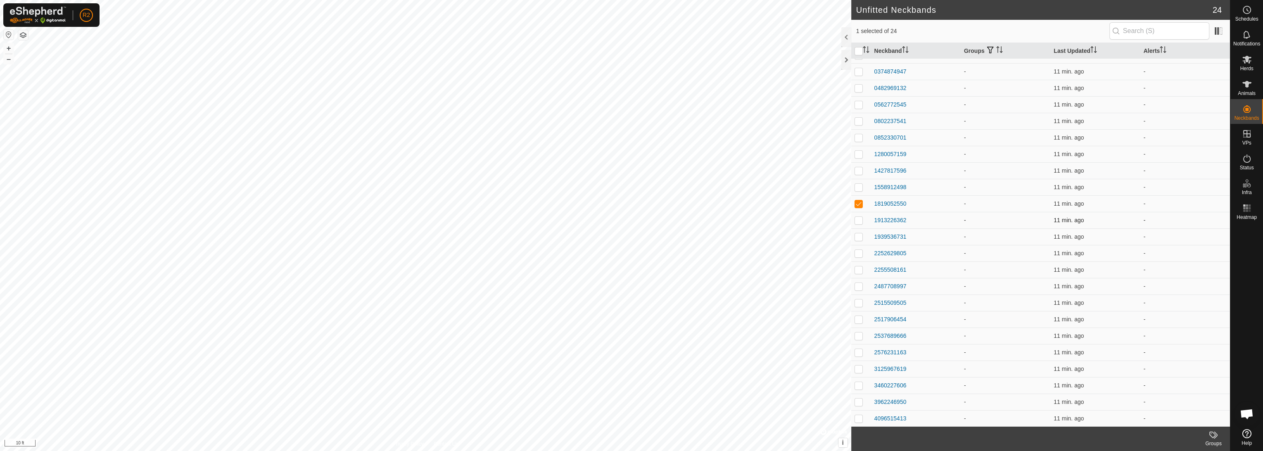
checkbox input "true"
click at [630, 205] on p-checkbox at bounding box center [858, 203] width 8 height 7
checkbox input "false"
click at [630, 234] on p-checkbox at bounding box center [858, 236] width 8 height 7
checkbox input "true"
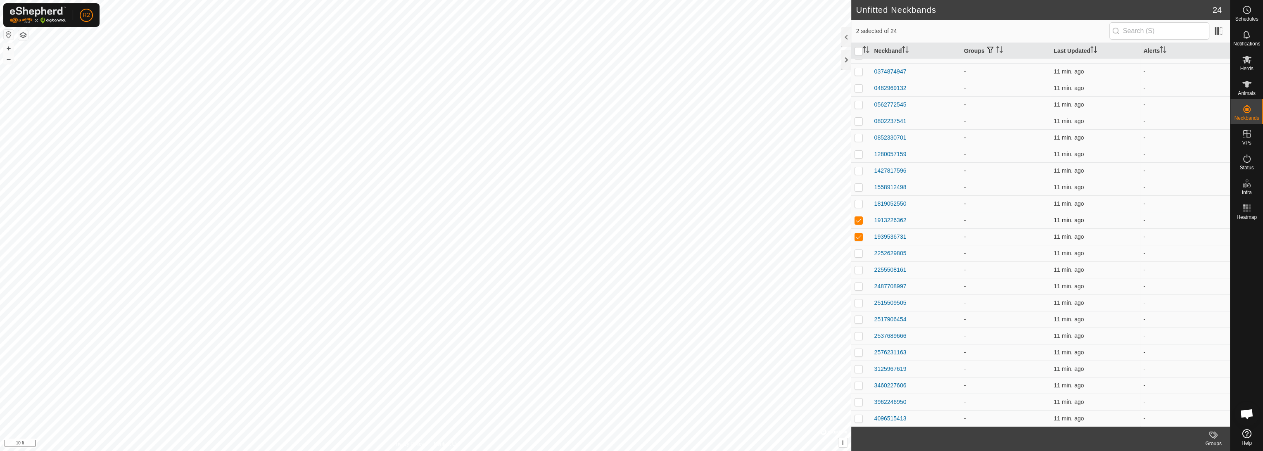
click at [630, 218] on p-checkbox at bounding box center [858, 220] width 8 height 7
checkbox input "false"
click at [630, 252] on p-checkbox at bounding box center [858, 253] width 8 height 7
checkbox input "true"
click at [630, 238] on p-checkbox at bounding box center [858, 236] width 8 height 7
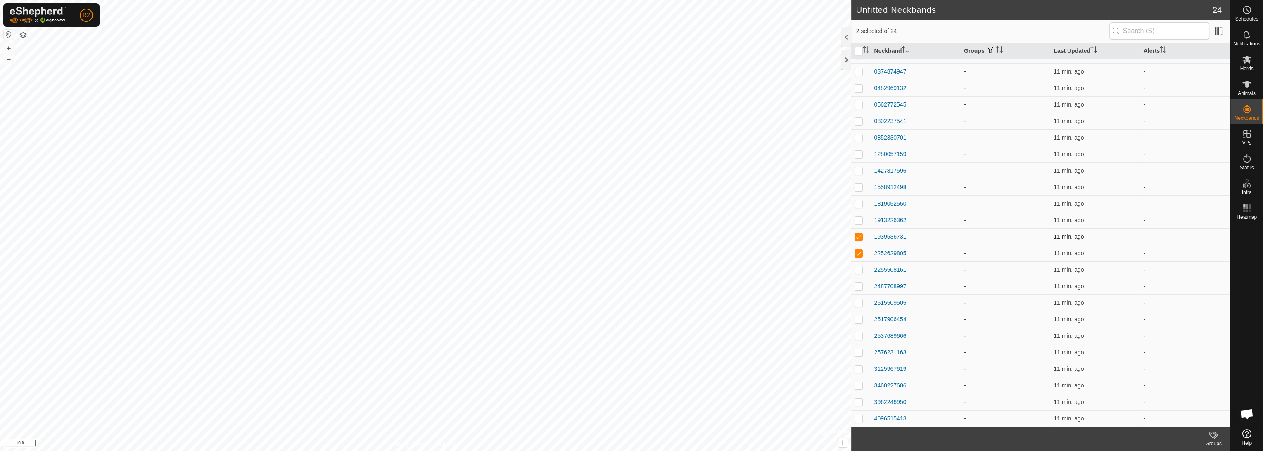
checkbox input "false"
click at [630, 268] on p-checkbox at bounding box center [858, 269] width 8 height 7
checkbox input "true"
click at [630, 248] on td at bounding box center [861, 253] width 20 height 17
checkbox input "false"
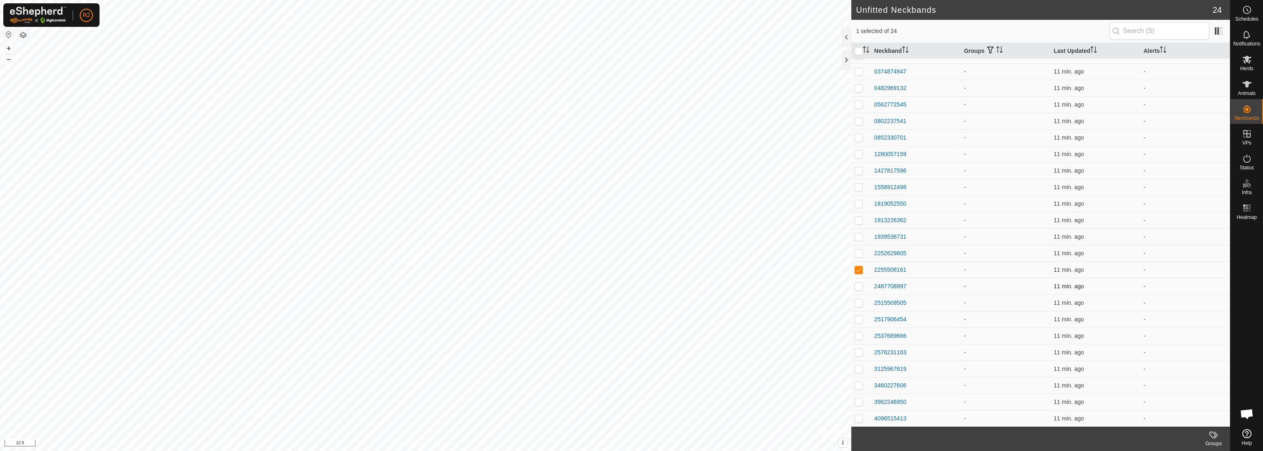
click at [630, 287] on p-checkbox at bounding box center [858, 286] width 8 height 7
checkbox input "true"
click at [630, 269] on p-checkbox at bounding box center [858, 269] width 8 height 7
checkbox input "false"
click at [630, 305] on p-checkbox at bounding box center [858, 302] width 8 height 7
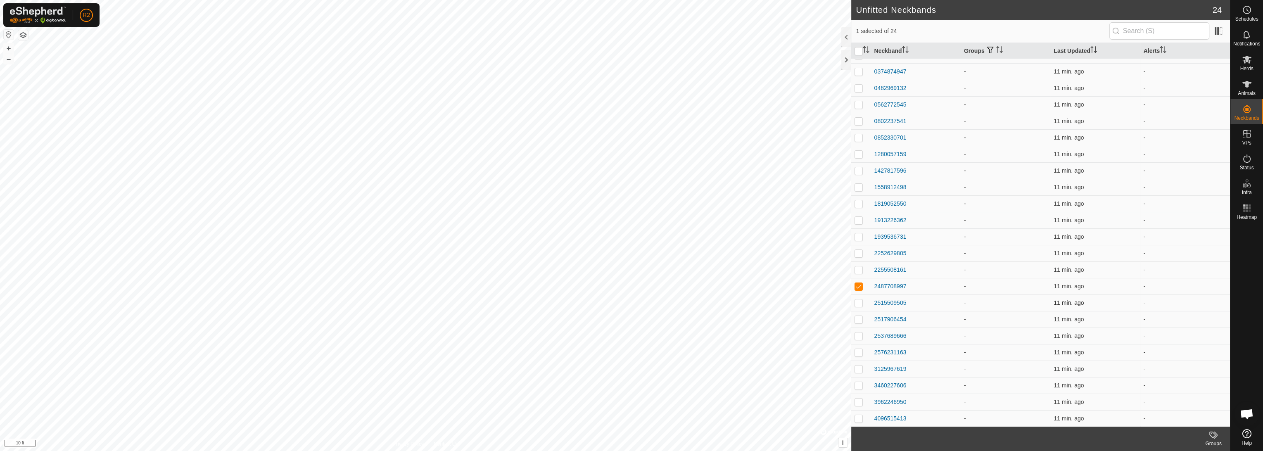
checkbox input "true"
click at [630, 286] on p-checkbox at bounding box center [858, 286] width 8 height 7
checkbox input "false"
click at [630, 318] on p-checkbox at bounding box center [858, 319] width 8 height 7
checkbox input "true"
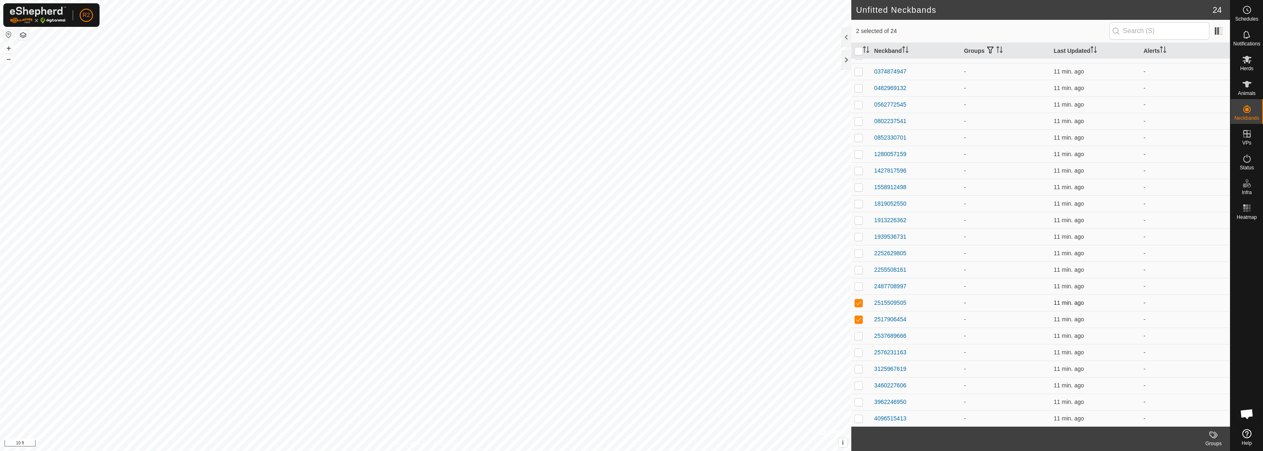
click at [630, 300] on p-checkbox at bounding box center [858, 302] width 8 height 7
checkbox input "false"
click at [630, 336] on p-checkbox at bounding box center [858, 335] width 8 height 7
checkbox input "true"
click at [630, 317] on p-checkbox at bounding box center [858, 319] width 8 height 7
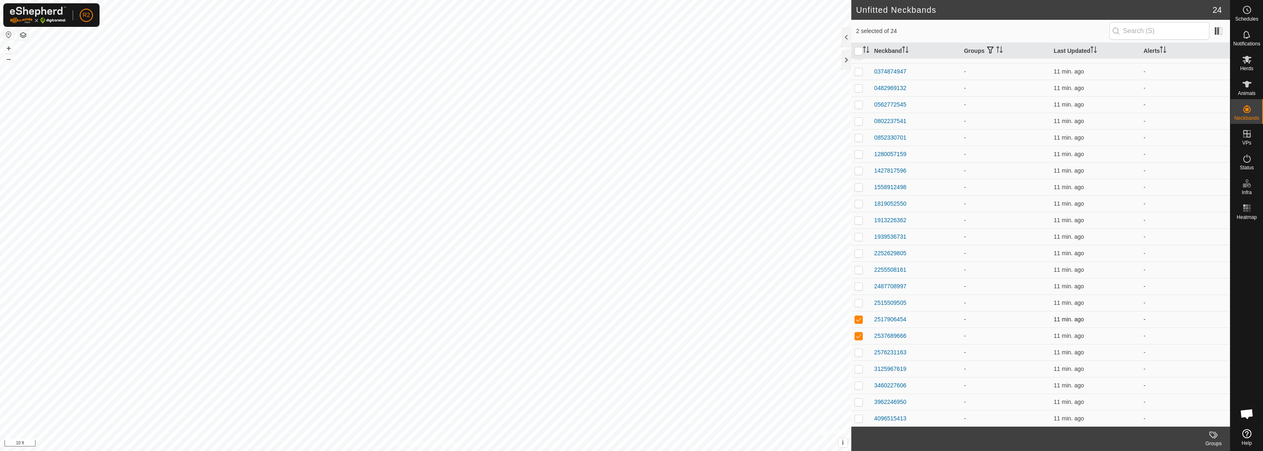
checkbox input "false"
click at [630, 349] on p-checkbox at bounding box center [858, 352] width 8 height 7
checkbox input "true"
click at [630, 333] on p-checkbox at bounding box center [858, 335] width 8 height 7
checkbox input "false"
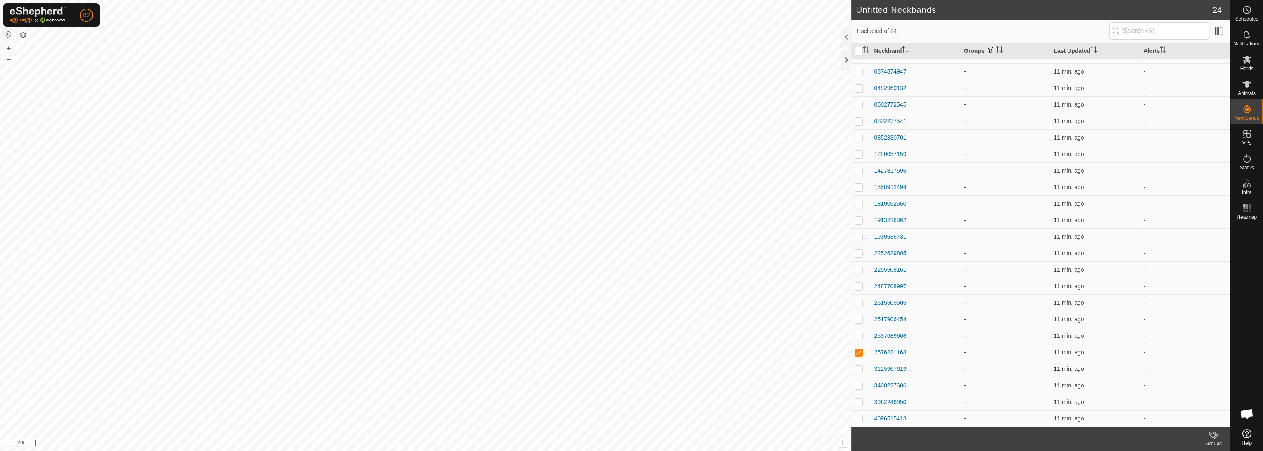
click at [630, 369] on p-checkbox at bounding box center [858, 368] width 8 height 7
checkbox input "true"
click at [630, 358] on td at bounding box center [861, 352] width 20 height 17
checkbox input "false"
click at [630, 387] on p-checkbox at bounding box center [858, 385] width 8 height 7
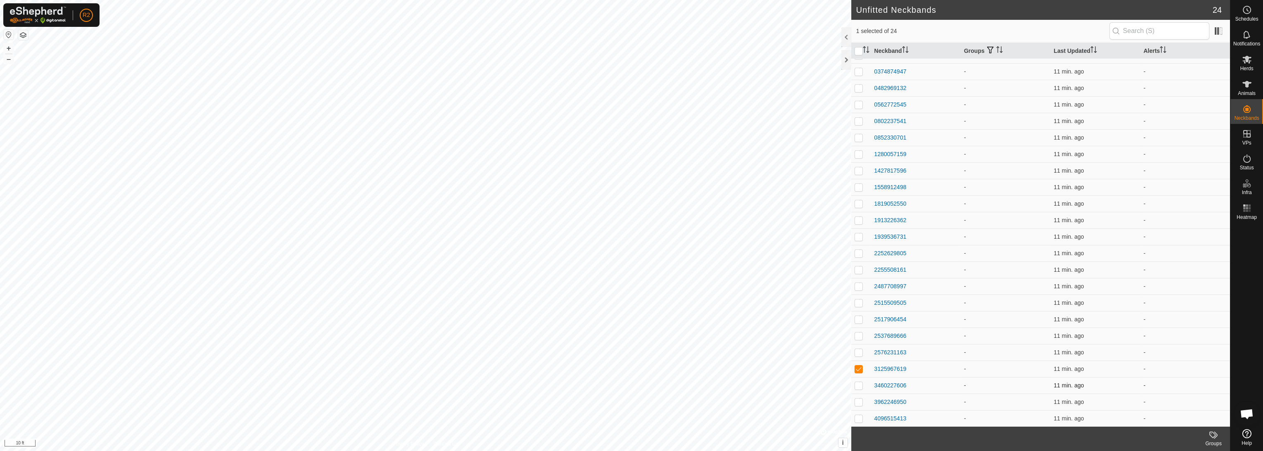
checkbox input "true"
click at [630, 366] on td at bounding box center [861, 368] width 20 height 17
checkbox input "false"
click at [630, 396] on td at bounding box center [861, 401] width 20 height 17
checkbox input "true"
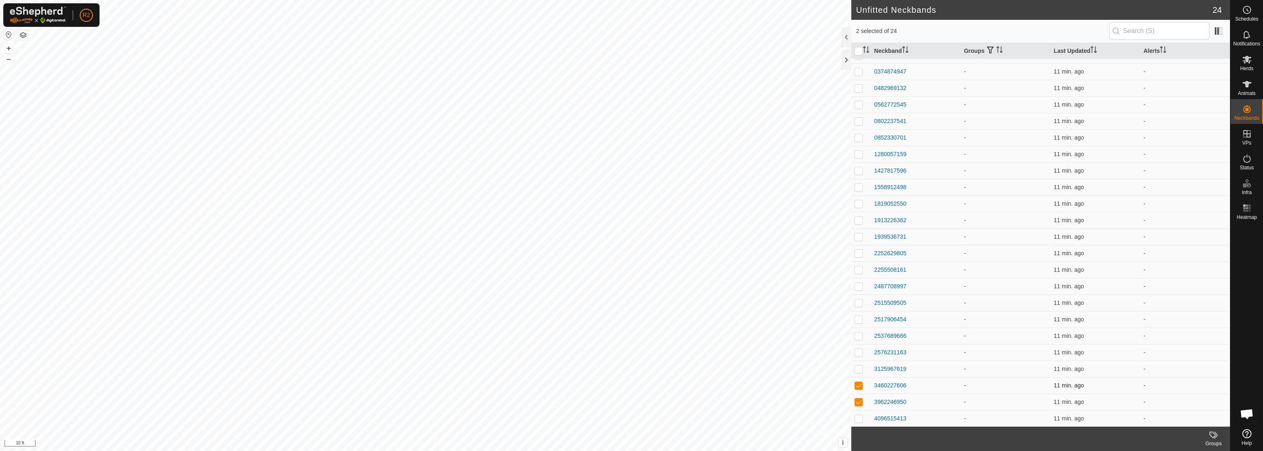
click at [630, 384] on p-checkbox at bounding box center [858, 385] width 8 height 7
checkbox input "false"
click at [630, 415] on p-checkbox at bounding box center [858, 418] width 8 height 7
checkbox input "true"
click at [630, 400] on p-checkbox at bounding box center [858, 401] width 8 height 7
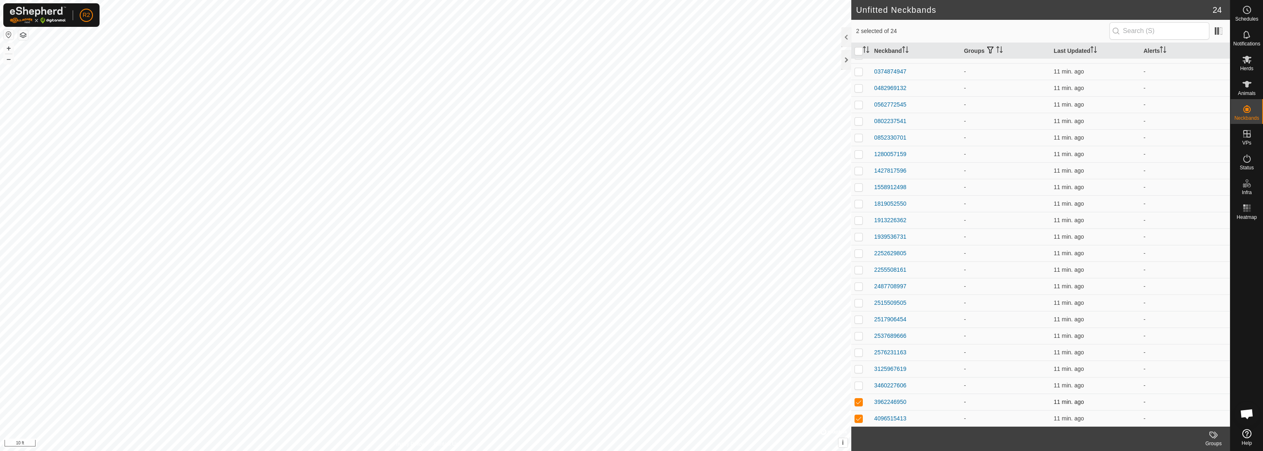
checkbox input "false"
click at [630, 415] on p-checkbox at bounding box center [858, 418] width 8 height 7
checkbox input "false"
click at [630, 382] on div "3460227606" at bounding box center [890, 385] width 32 height 9
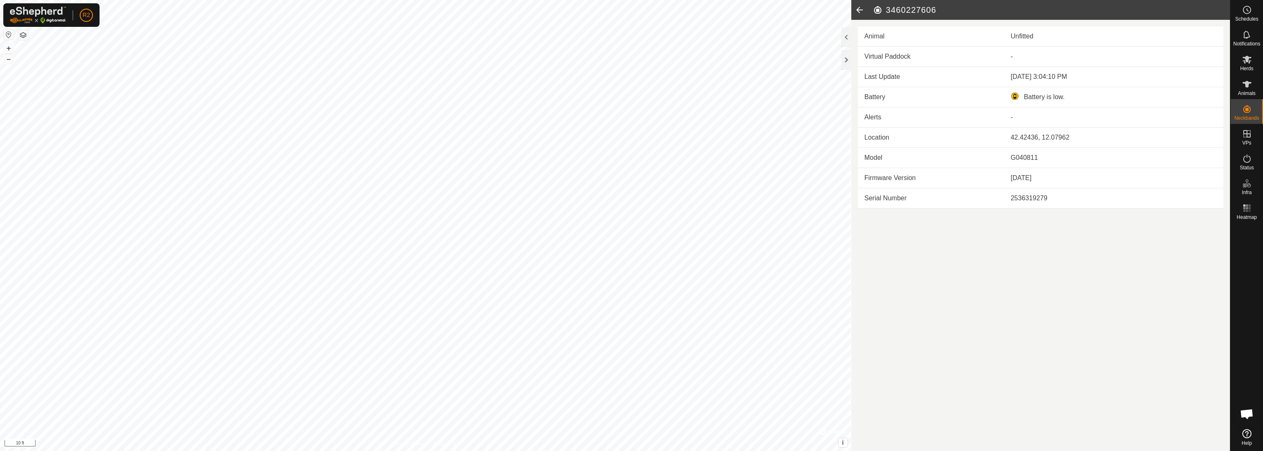
click at [630, 14] on icon at bounding box center [859, 10] width 17 height 20
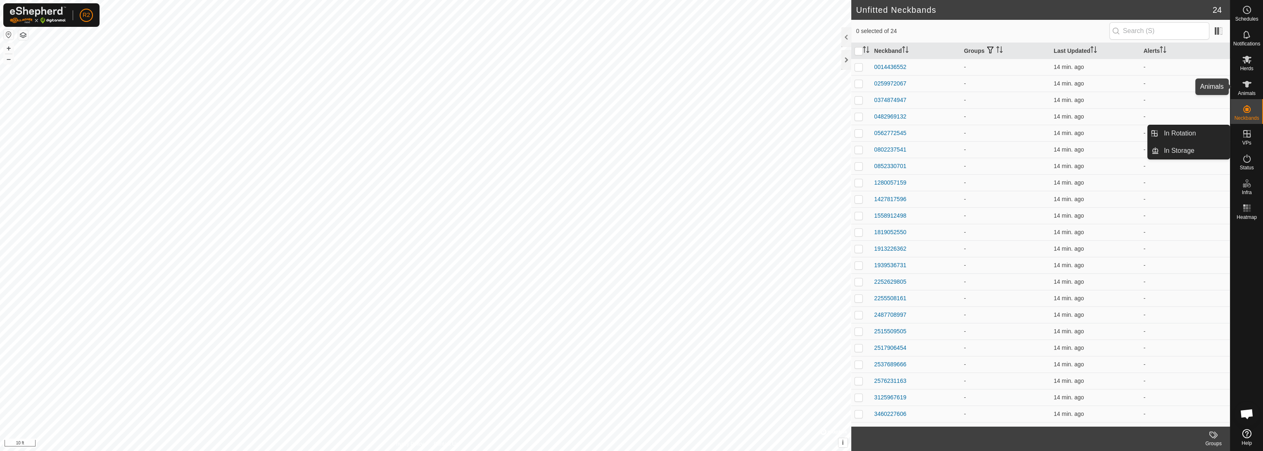
click at [630, 83] on icon at bounding box center [1246, 84] width 9 height 7
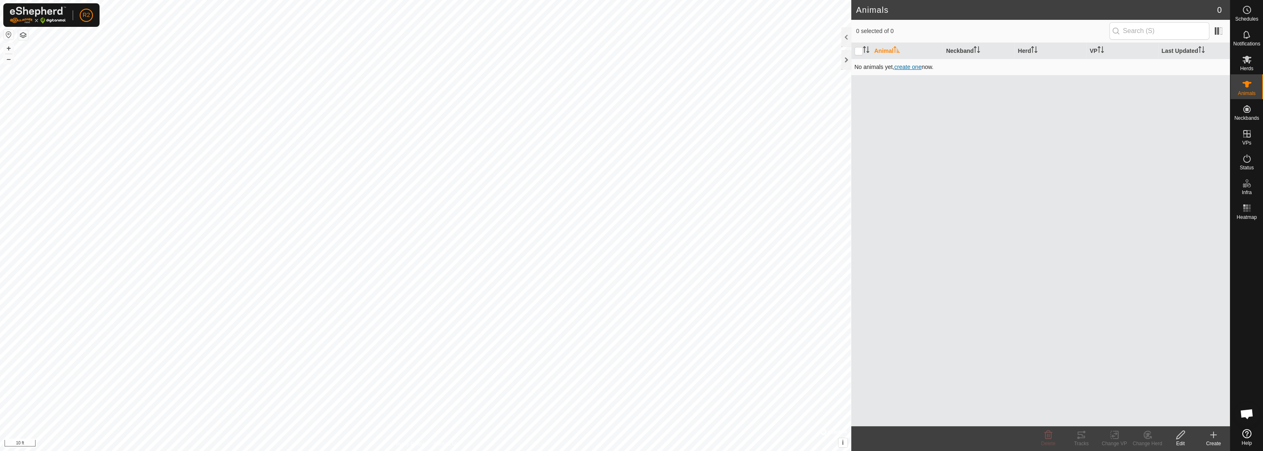
click at [630, 68] on span "create one" at bounding box center [907, 67] width 27 height 7
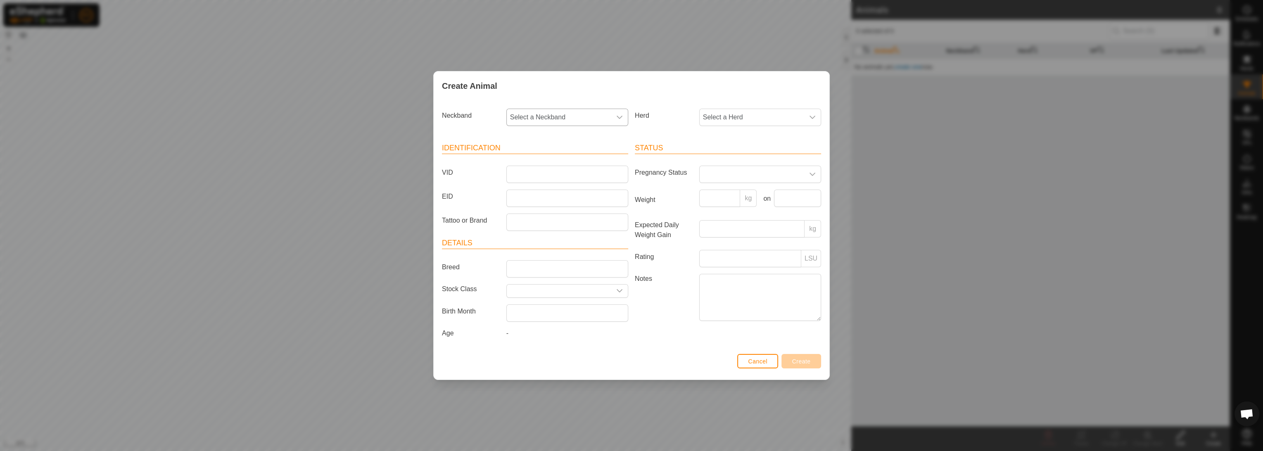
click at [585, 119] on span "Select a Neckband" at bounding box center [559, 117] width 104 height 17
click at [554, 174] on li "0014436552" at bounding box center [567, 177] width 121 height 17
click at [564, 171] on input "VID" at bounding box center [567, 174] width 122 height 17
click at [559, 194] on input "EID" at bounding box center [567, 198] width 122 height 17
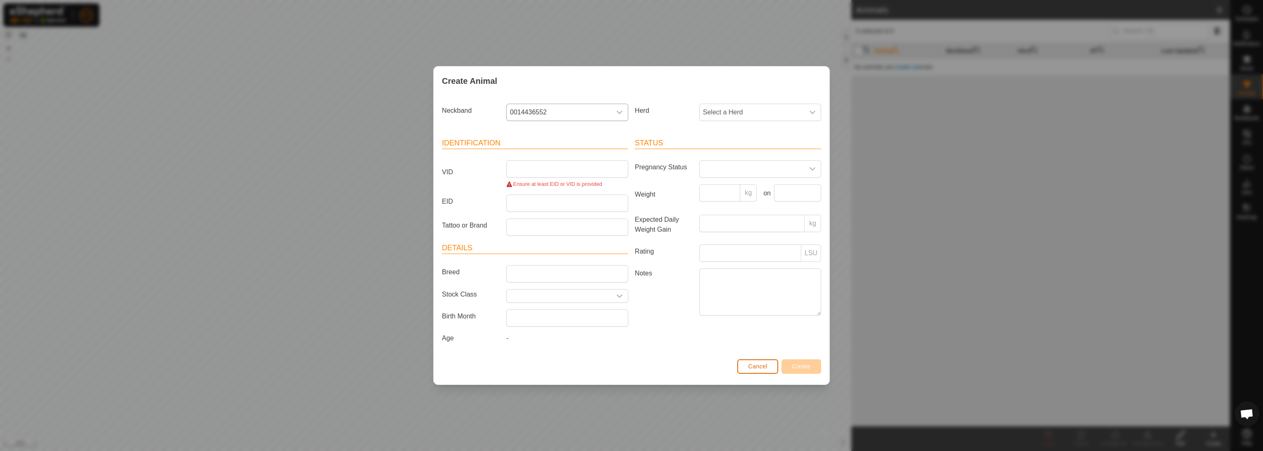
click at [630, 357] on div "Cancel Create" at bounding box center [632, 370] width 396 height 28
click at [630, 369] on span "Cancel" at bounding box center [757, 366] width 19 height 7
